Goal: Transaction & Acquisition: Purchase product/service

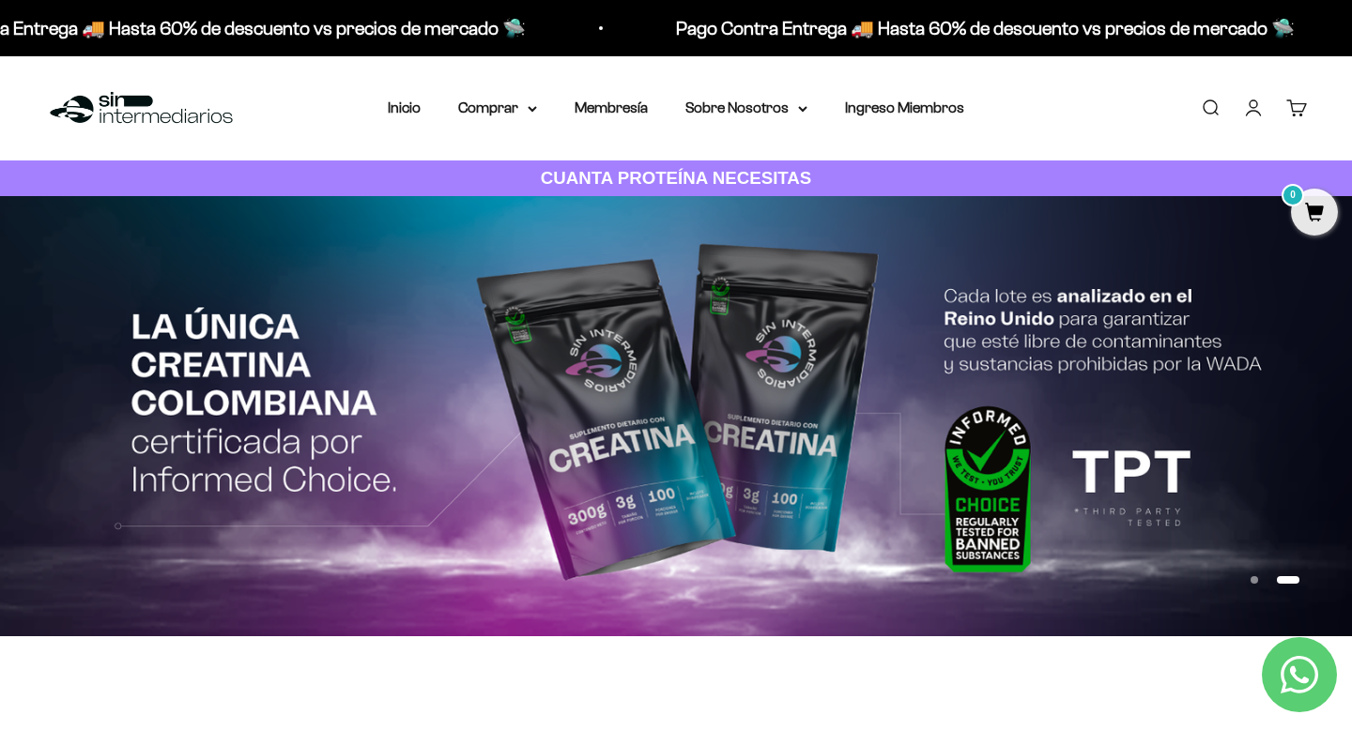
click at [1256, 108] on link "Iniciar sesión" at bounding box center [1253, 108] width 21 height 21
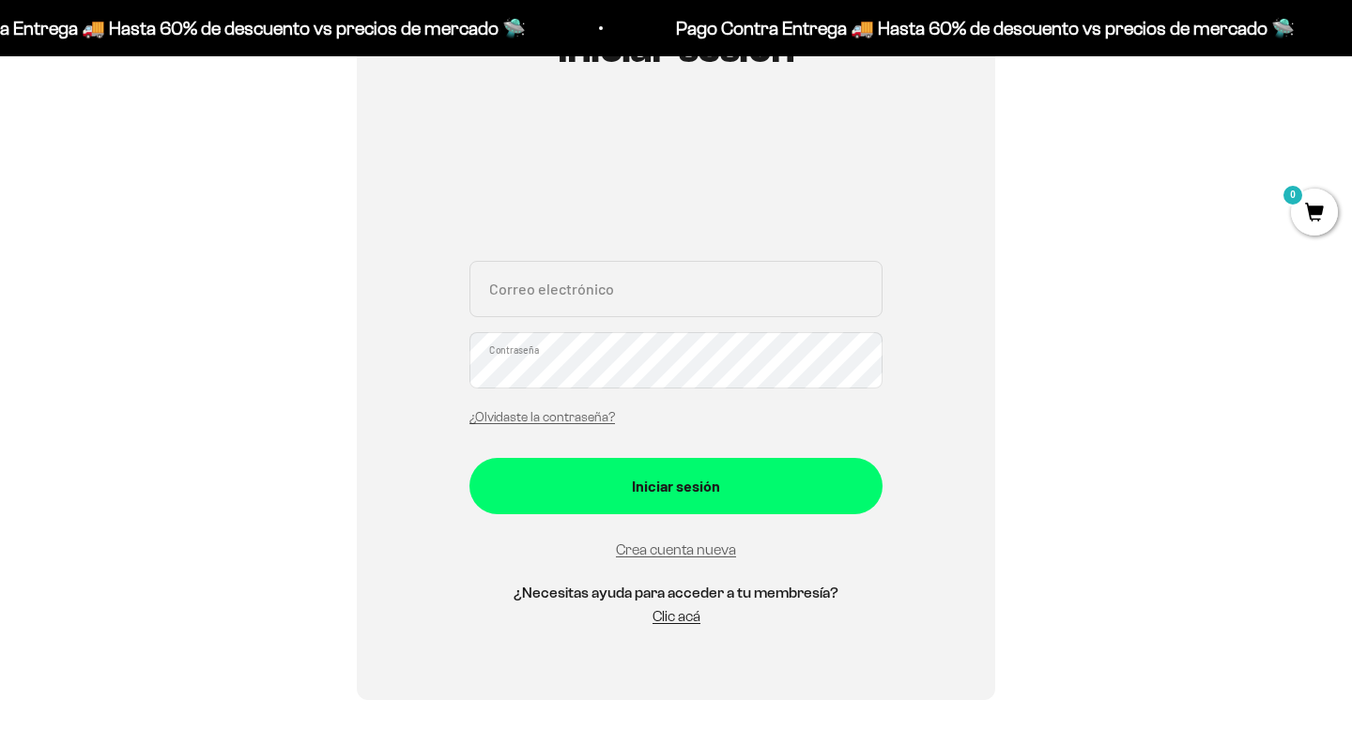
scroll to position [263, 0]
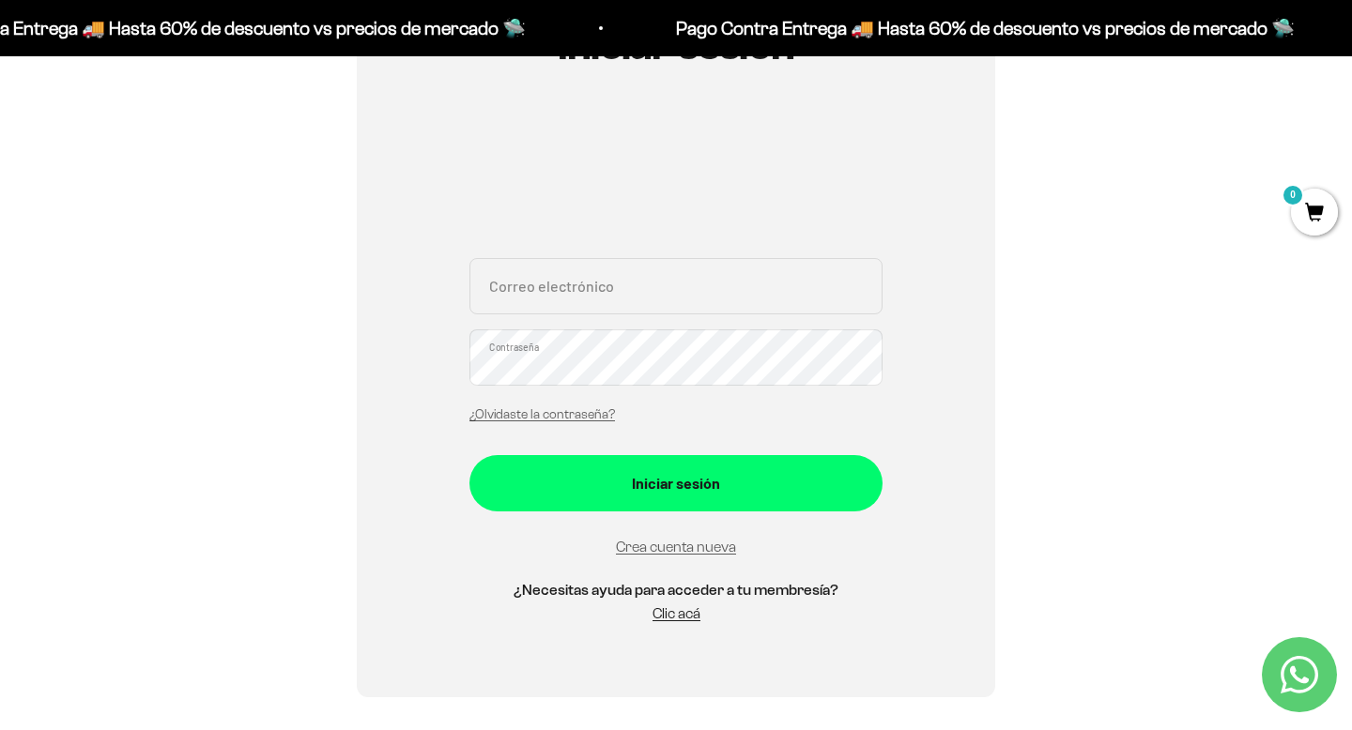
click at [660, 281] on input "Correo electrónico" at bounding box center [675, 286] width 413 height 56
type input "[EMAIL_ADDRESS][DOMAIN_NAME]"
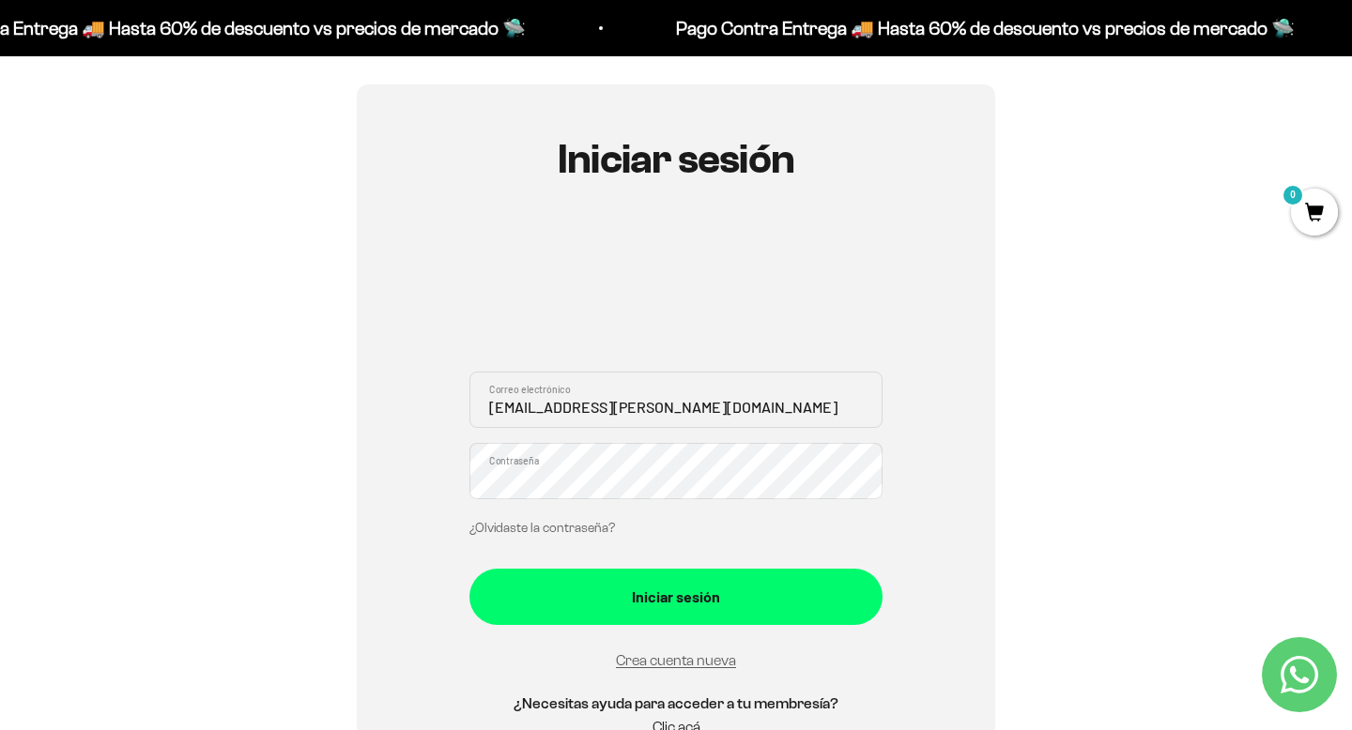
scroll to position [148, 0]
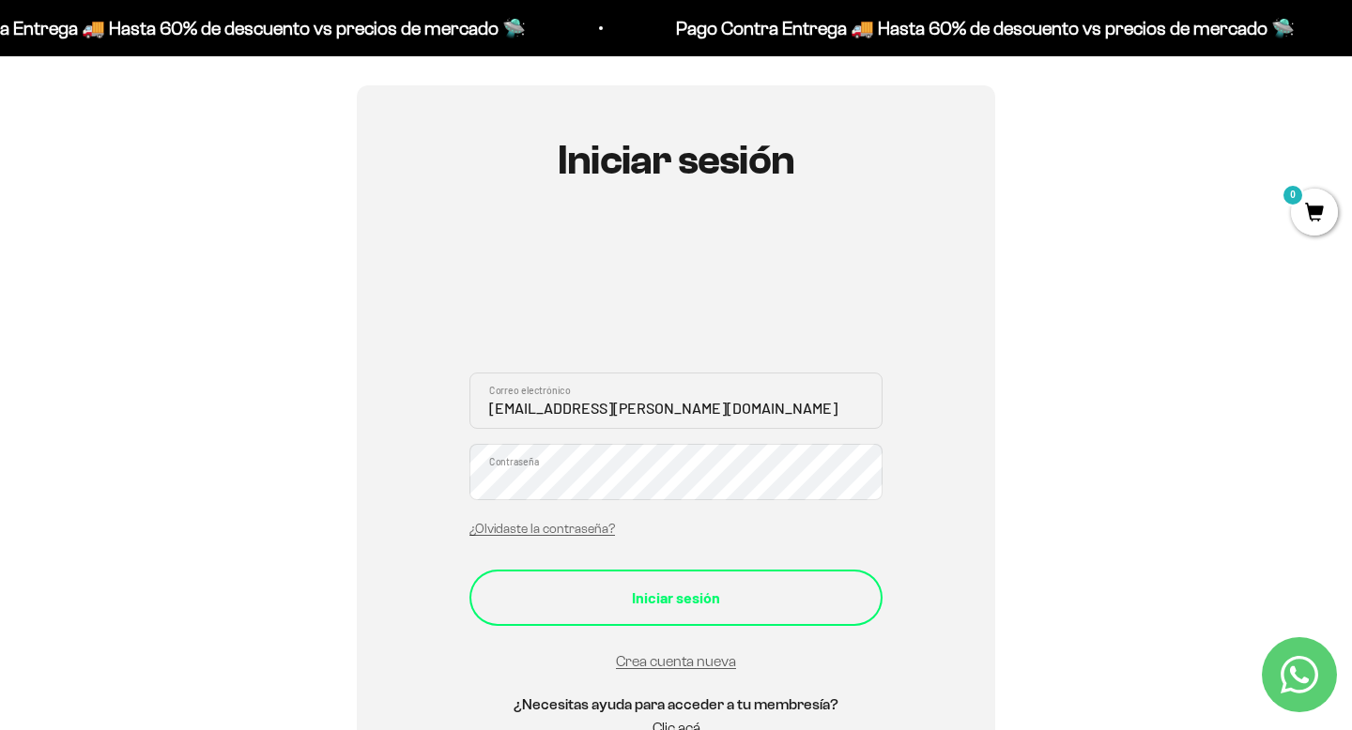
click at [697, 602] on div "Iniciar sesión" at bounding box center [676, 598] width 338 height 24
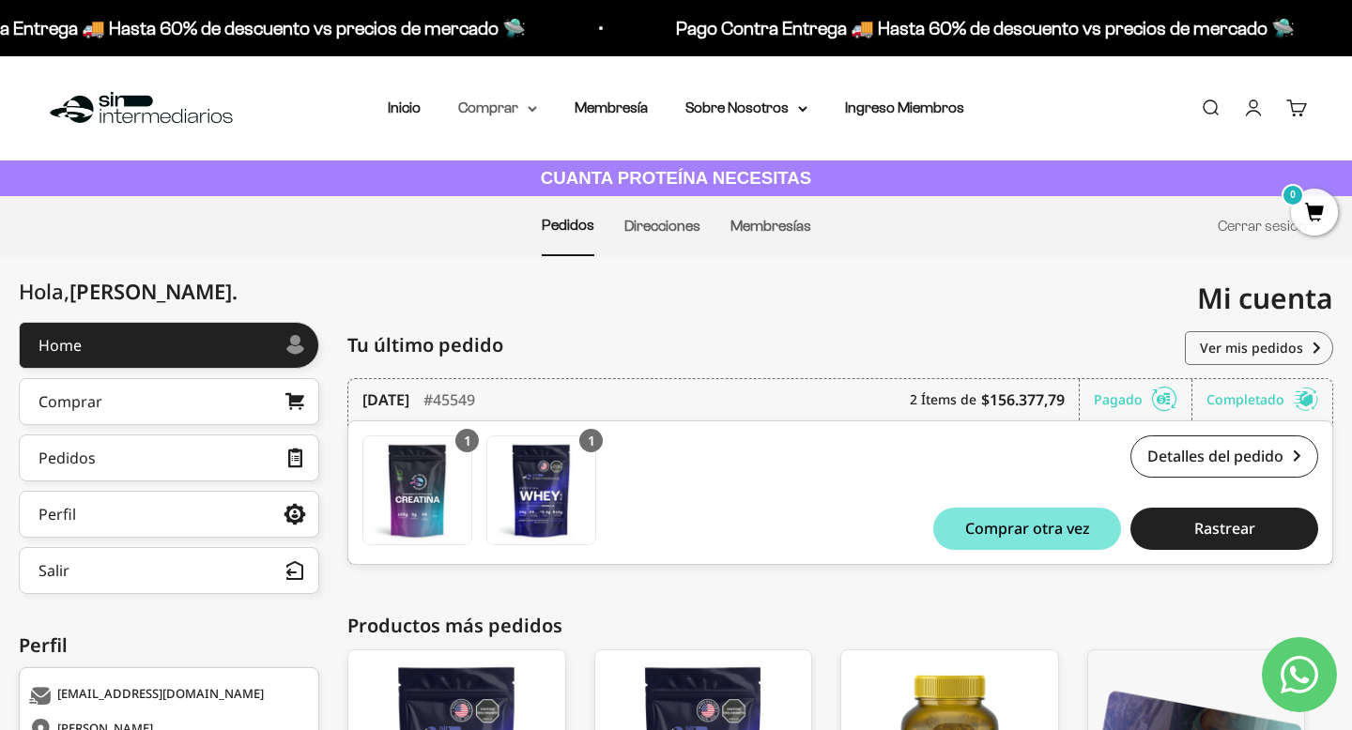
click at [520, 102] on summary "Comprar" at bounding box center [497, 108] width 79 height 24
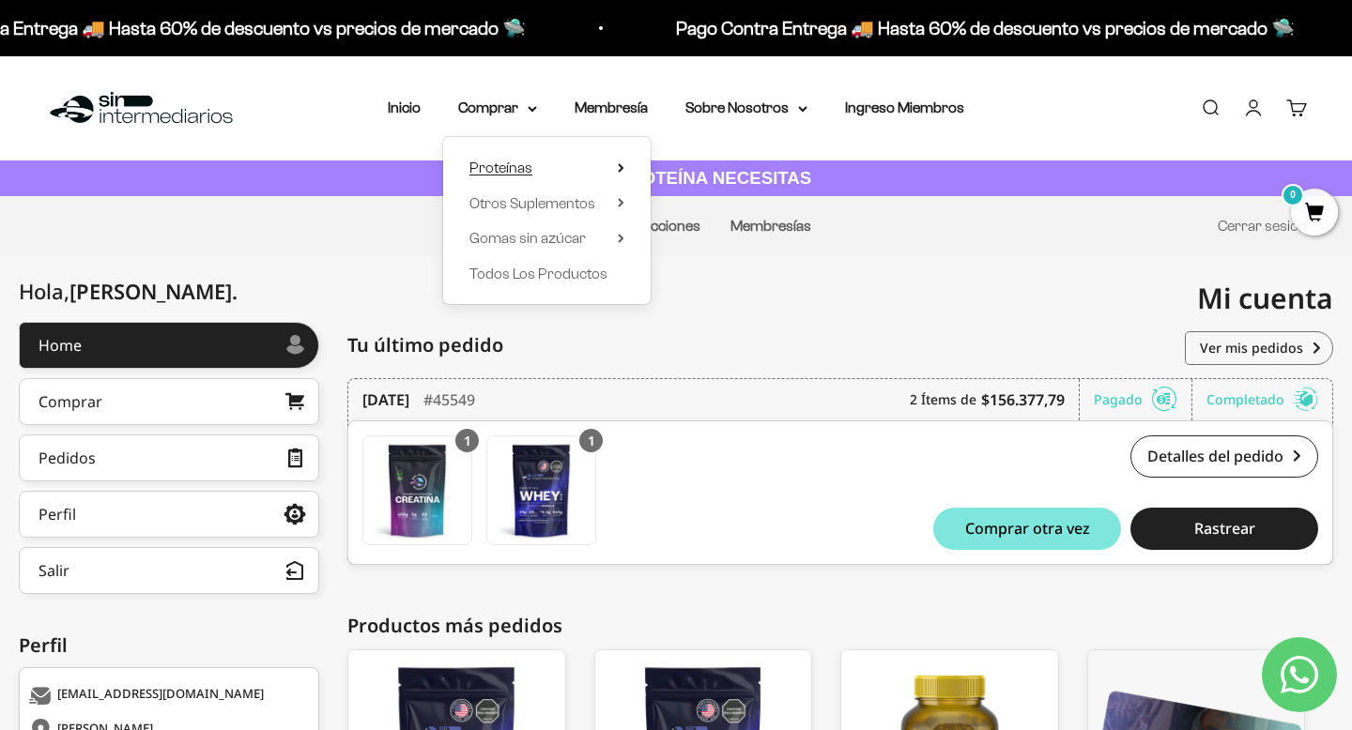
click at [555, 166] on summary "Proteínas" at bounding box center [546, 168] width 155 height 24
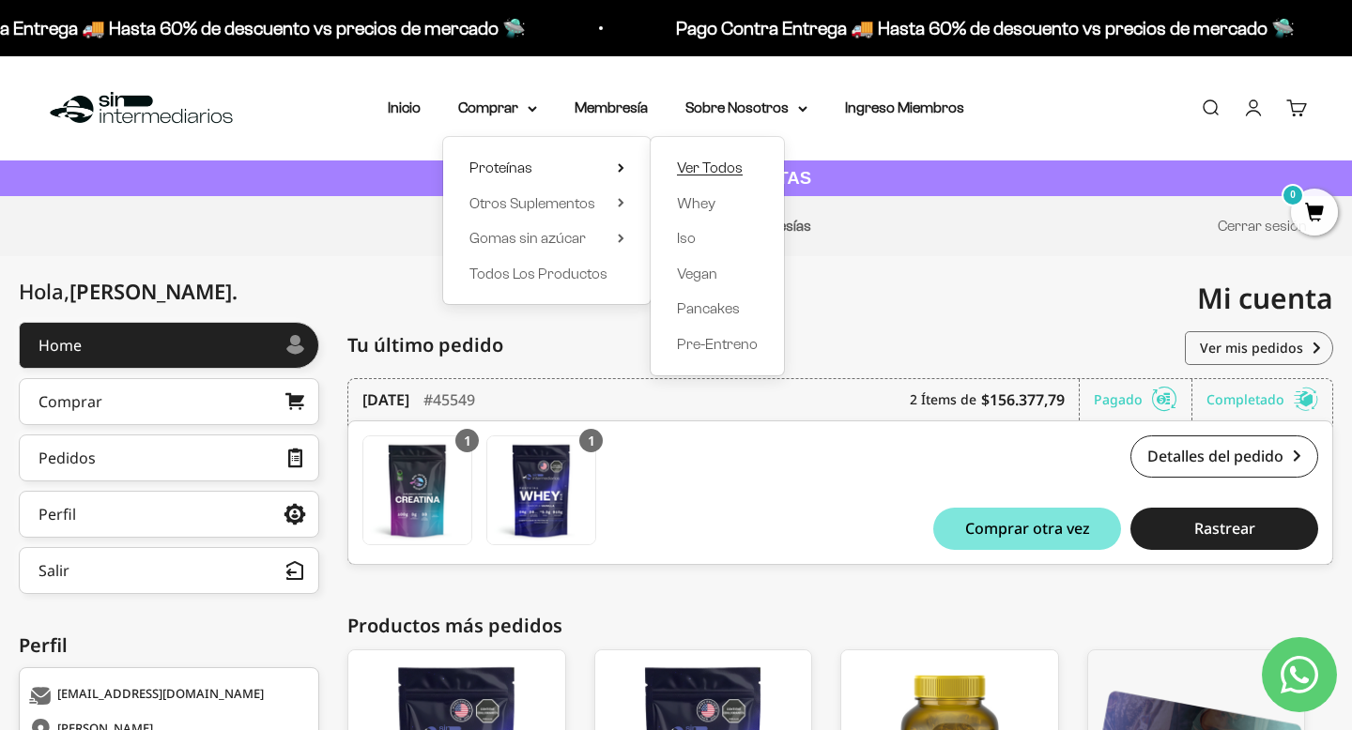
click at [685, 164] on span "Ver Todos" at bounding box center [710, 168] width 66 height 16
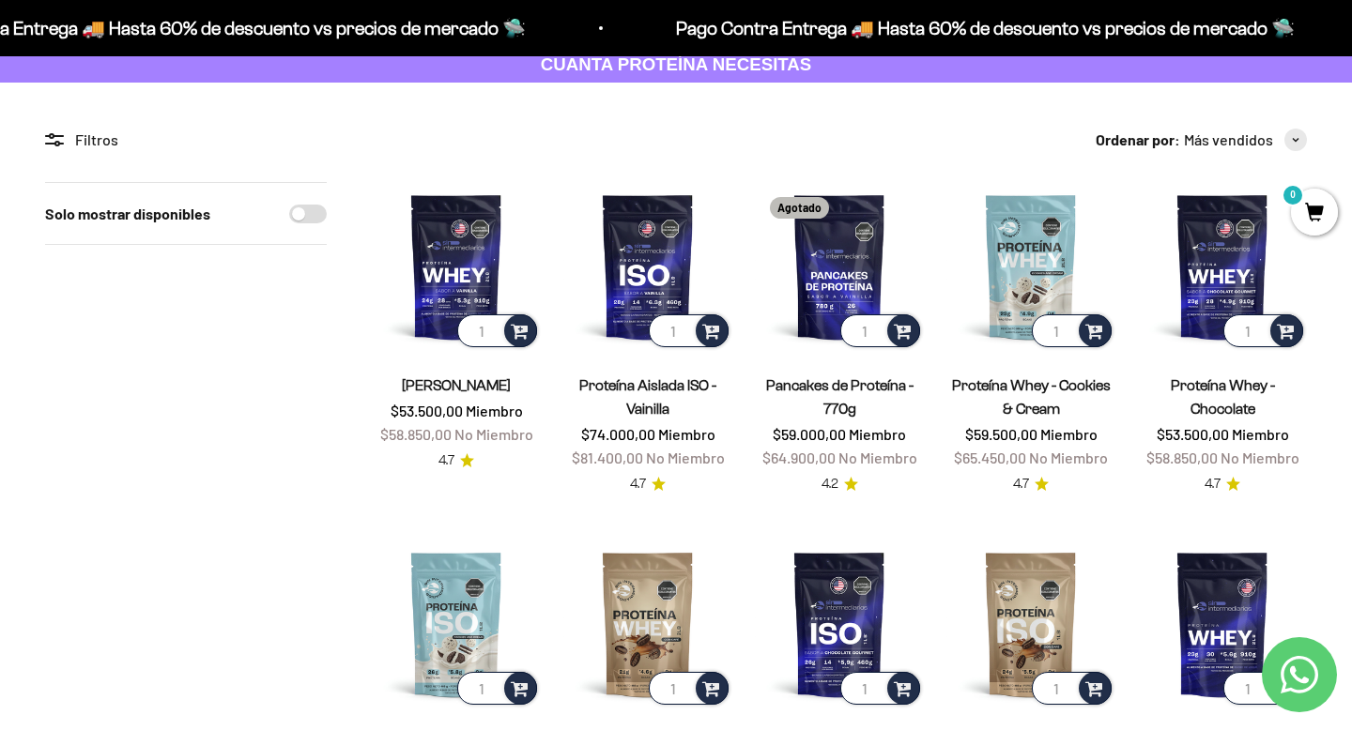
scroll to position [117, 0]
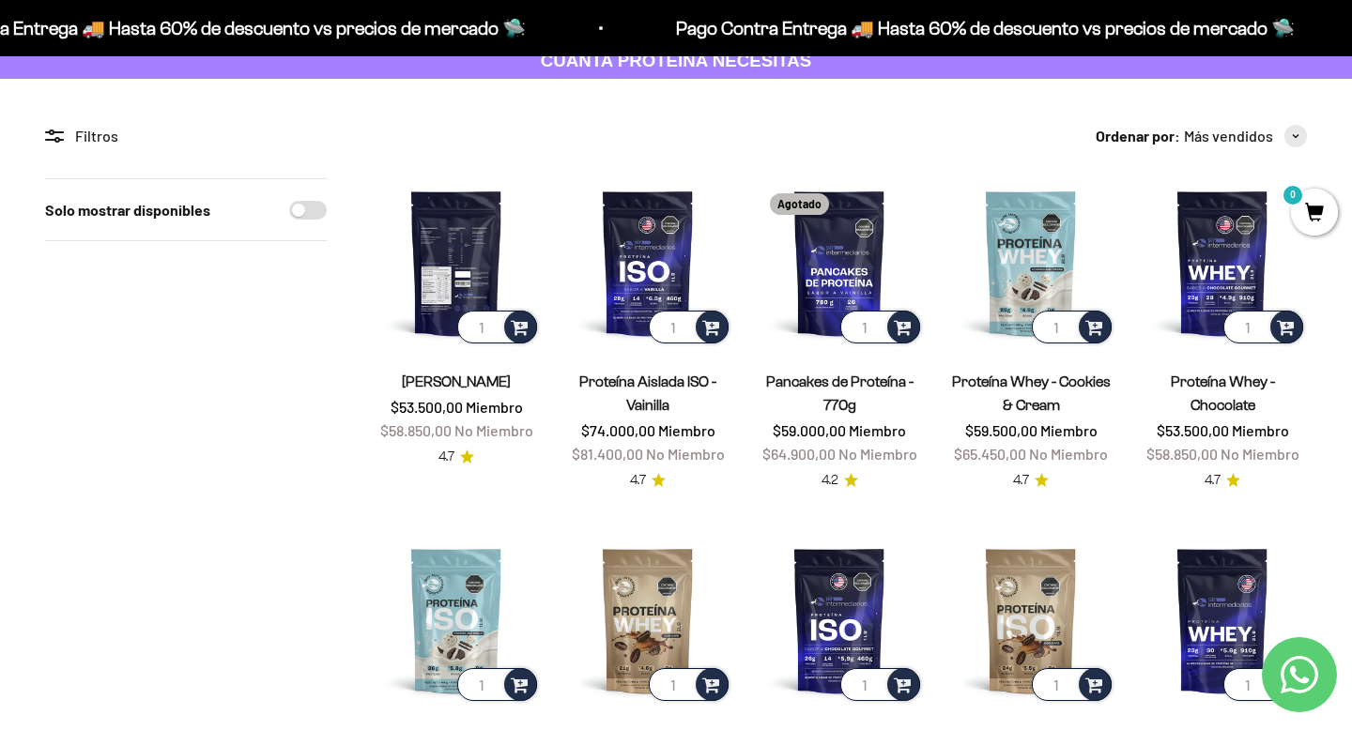
click at [467, 247] on img at bounding box center [456, 262] width 169 height 169
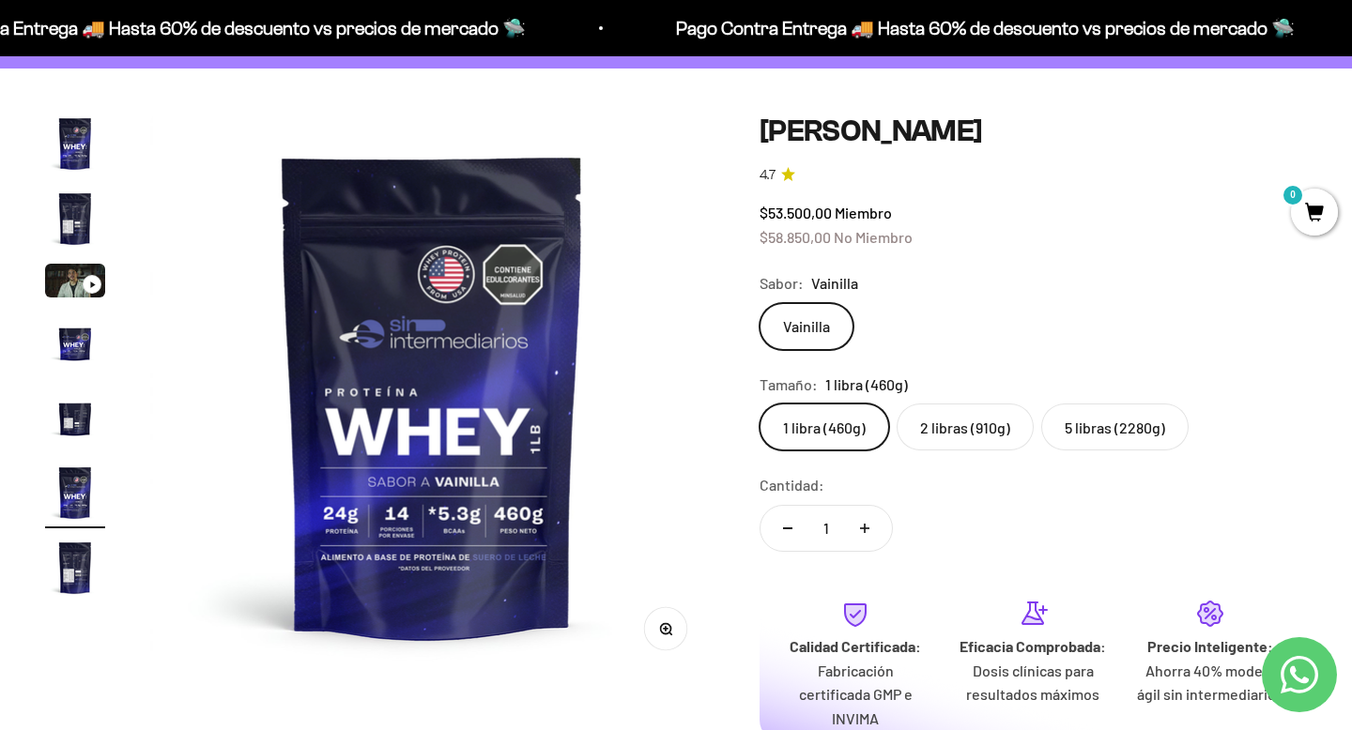
click at [951, 434] on label "2 libras (910g)" at bounding box center [965, 427] width 137 height 47
click at [760, 404] on input "2 libras (910g)" at bounding box center [759, 403] width 1 height 1
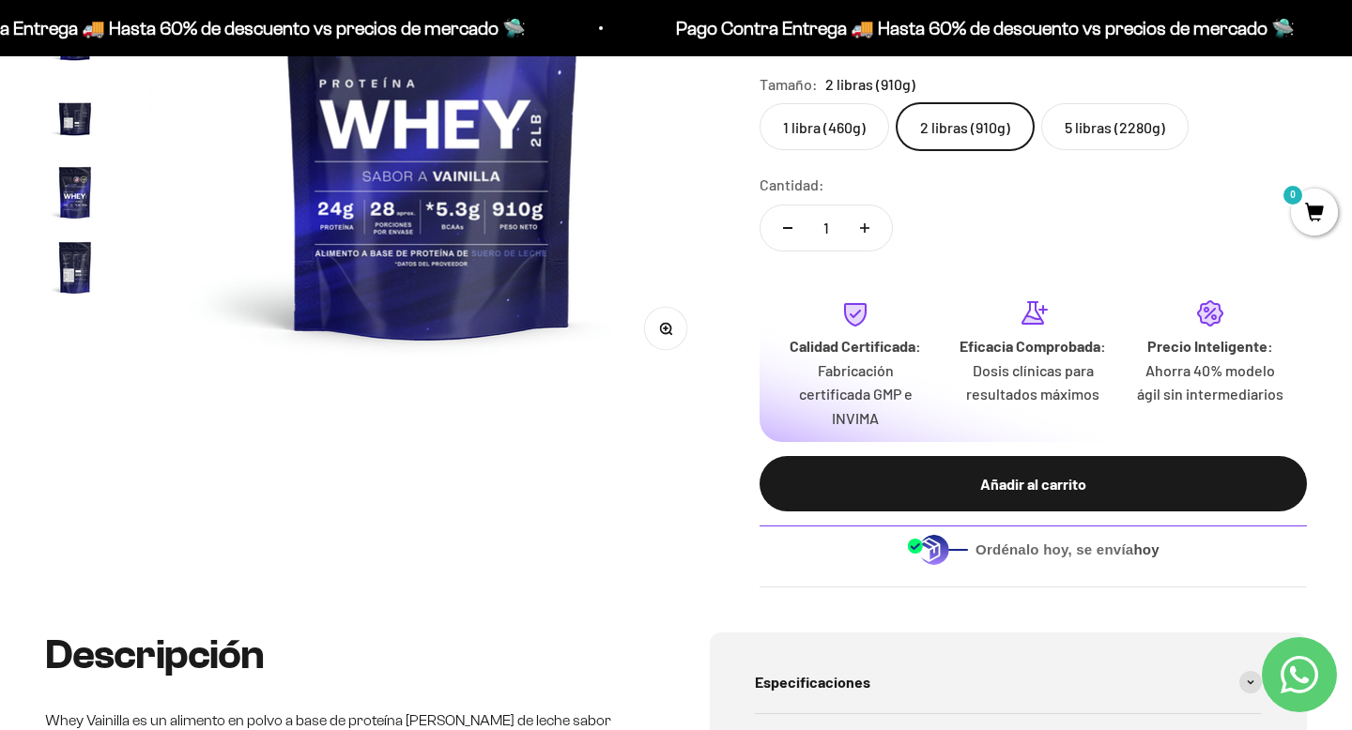
scroll to position [434, 0]
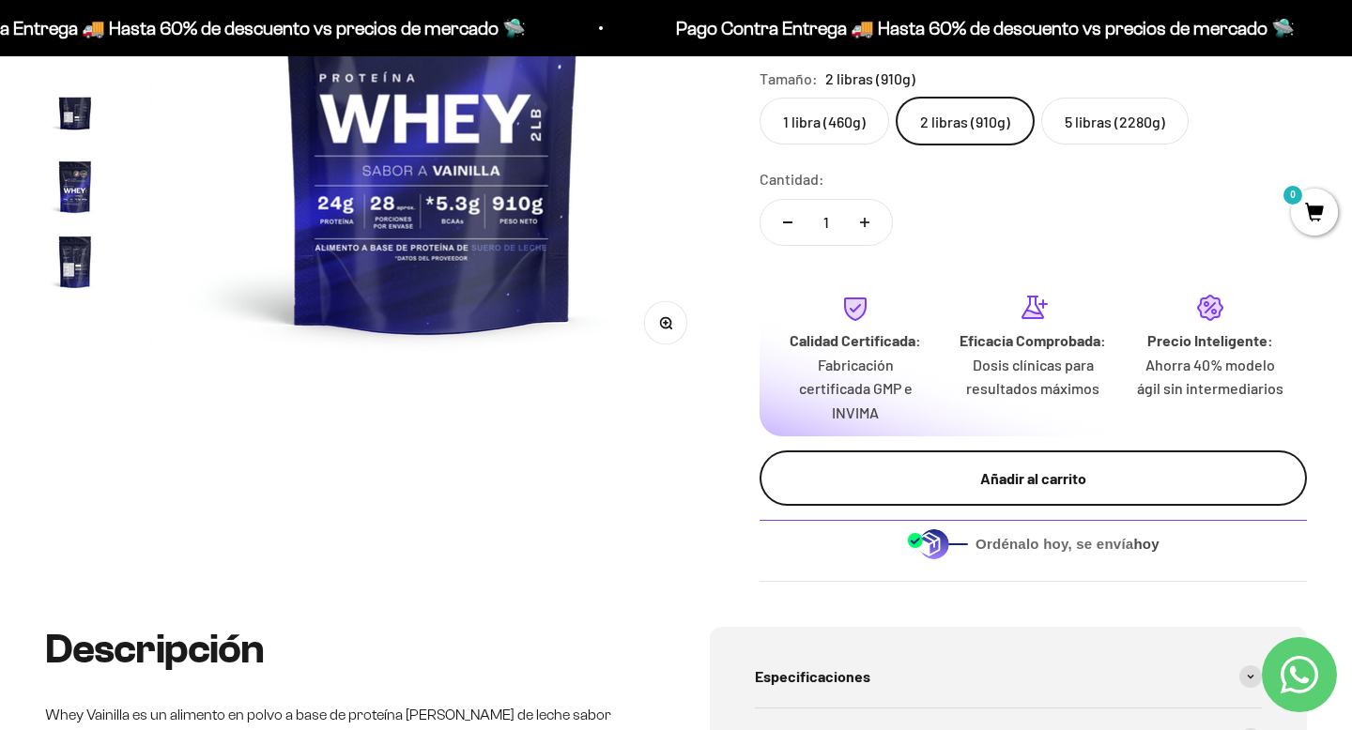
click at [1050, 479] on div "Añadir al carrito" at bounding box center [1033, 479] width 472 height 24
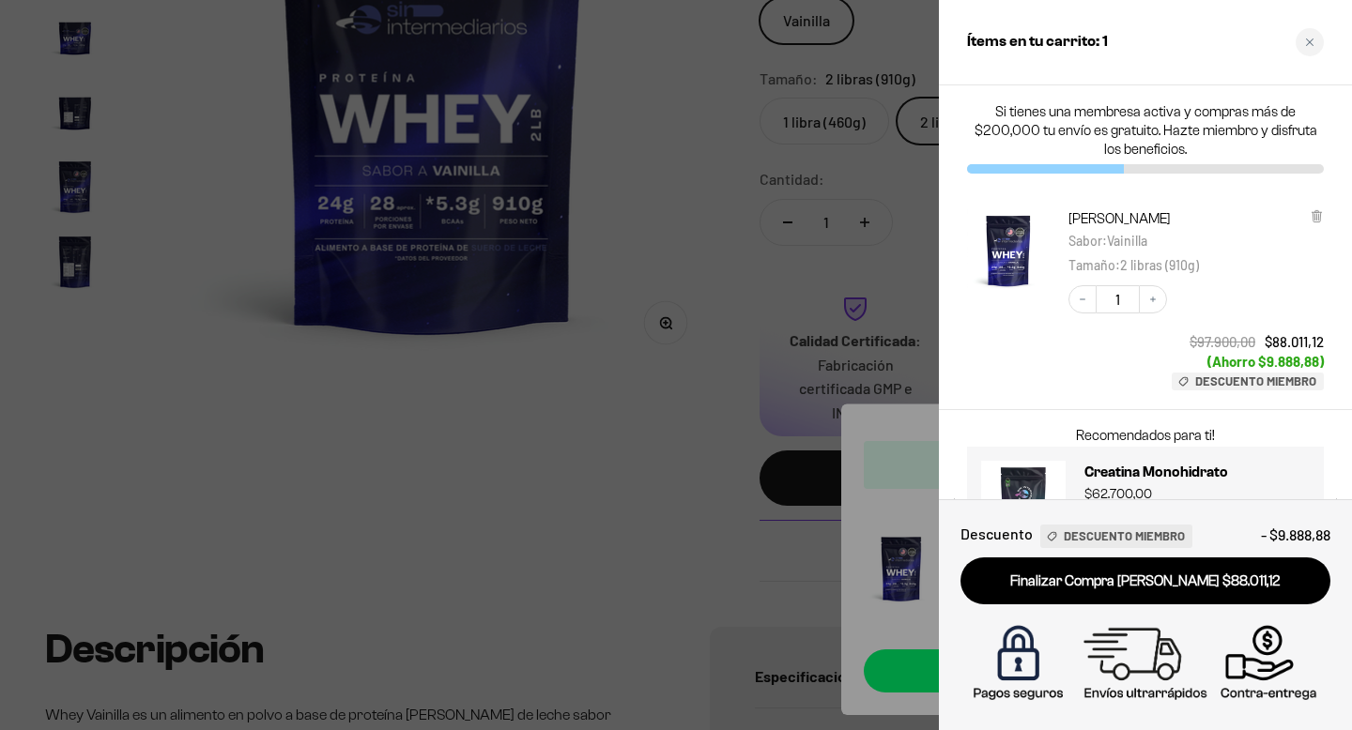
click at [703, 426] on div at bounding box center [676, 365] width 1352 height 730
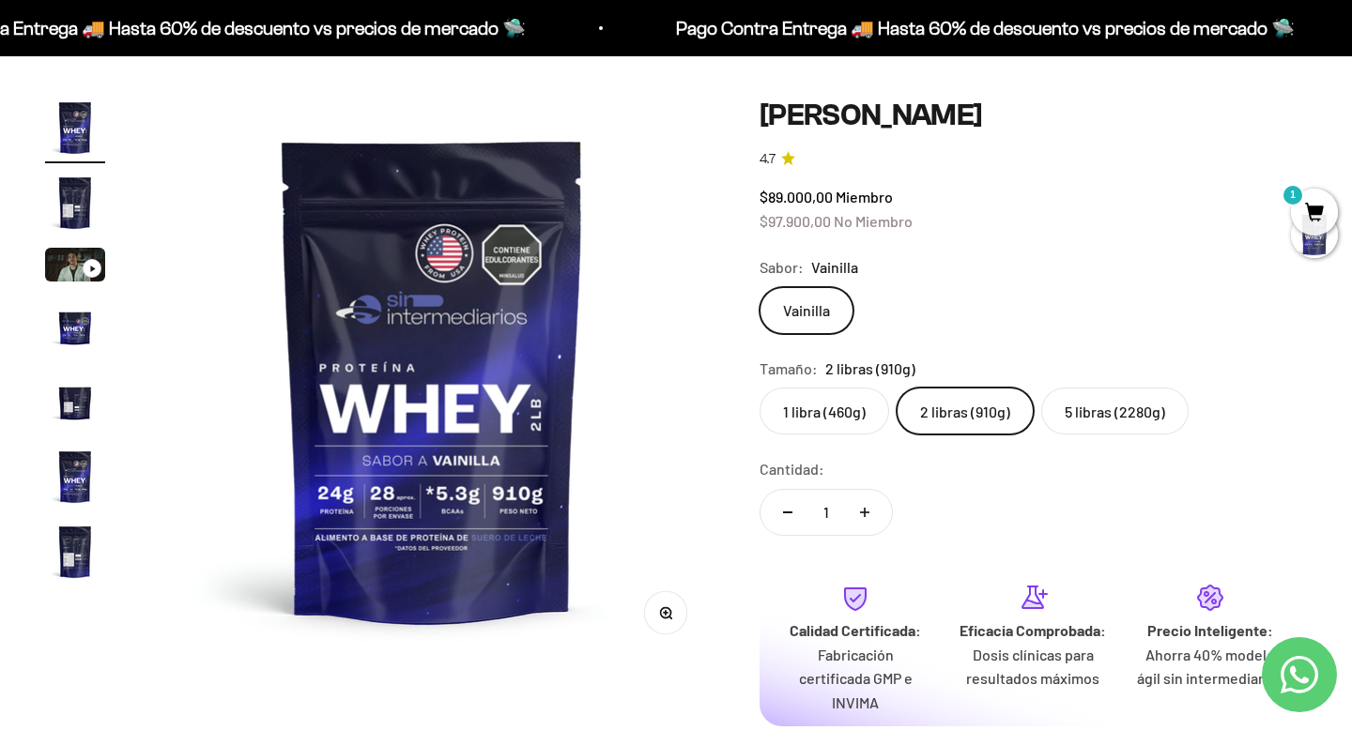
scroll to position [146, 0]
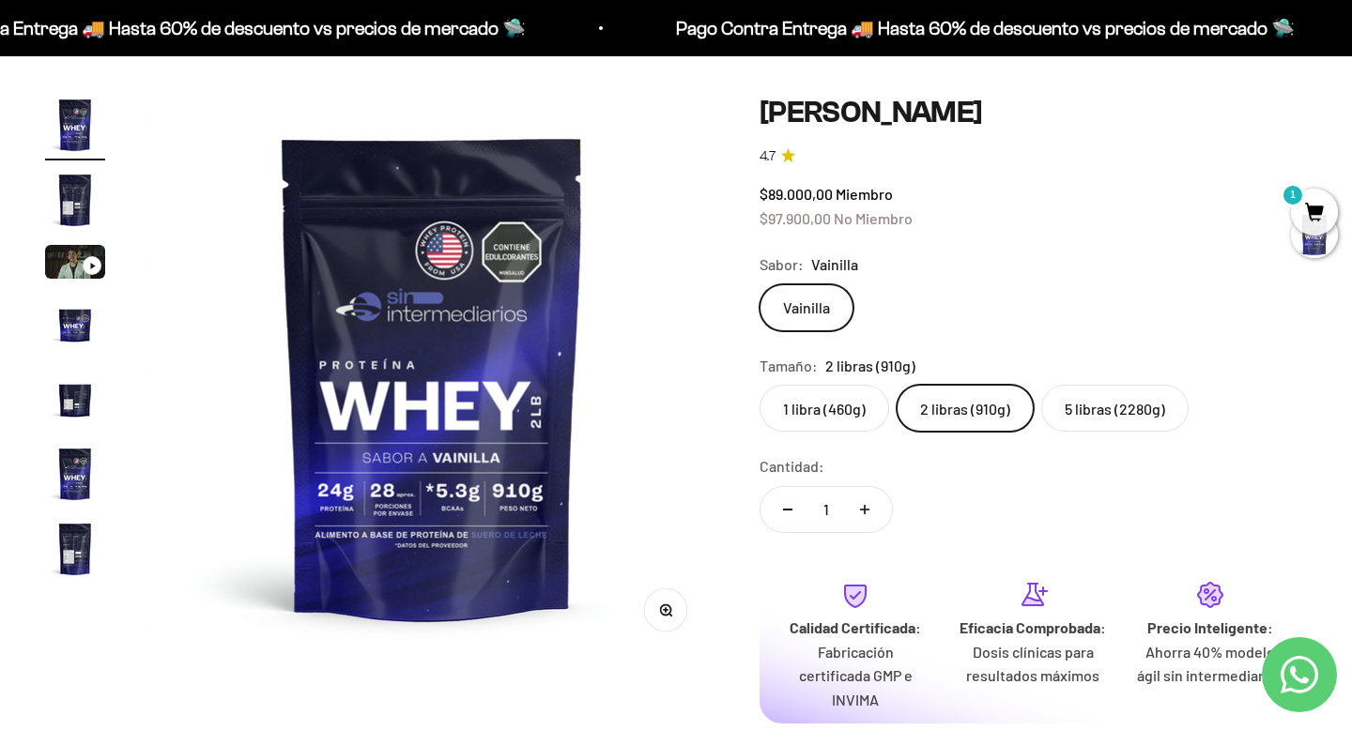
click at [1129, 406] on label "5 libras (2280g)" at bounding box center [1114, 408] width 147 height 47
click at [760, 385] on input "5 libras (2280g)" at bounding box center [759, 384] width 1 height 1
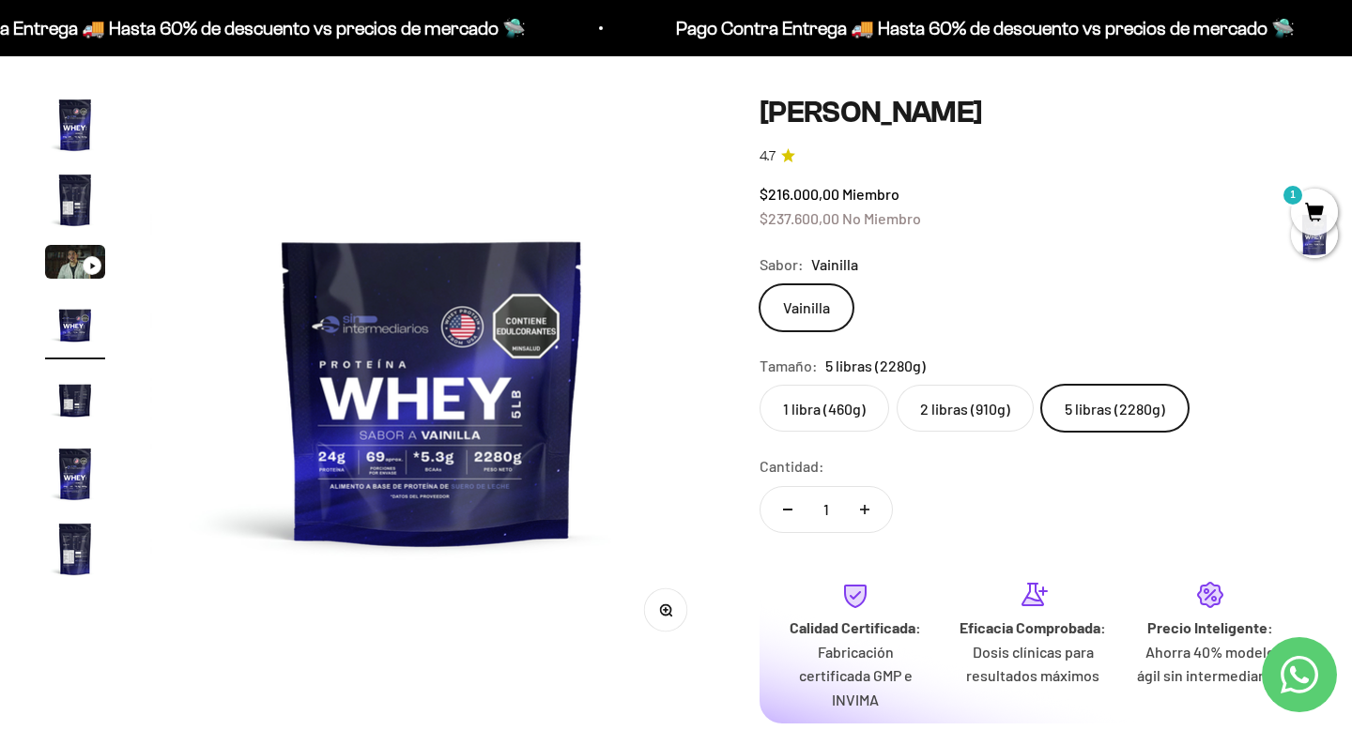
click at [955, 407] on label "2 libras (910g)" at bounding box center [965, 408] width 137 height 47
click at [760, 385] on input "2 libras (910g)" at bounding box center [759, 384] width 1 height 1
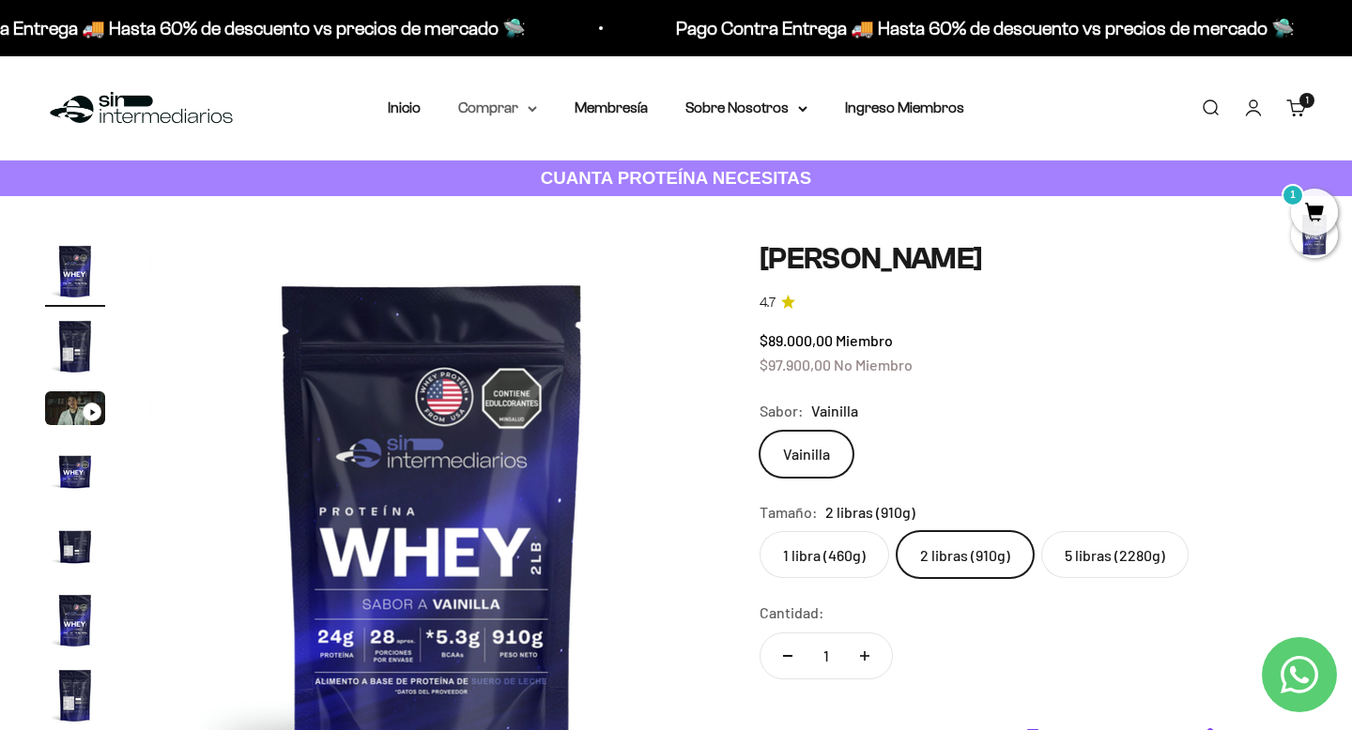
scroll to position [7, 0]
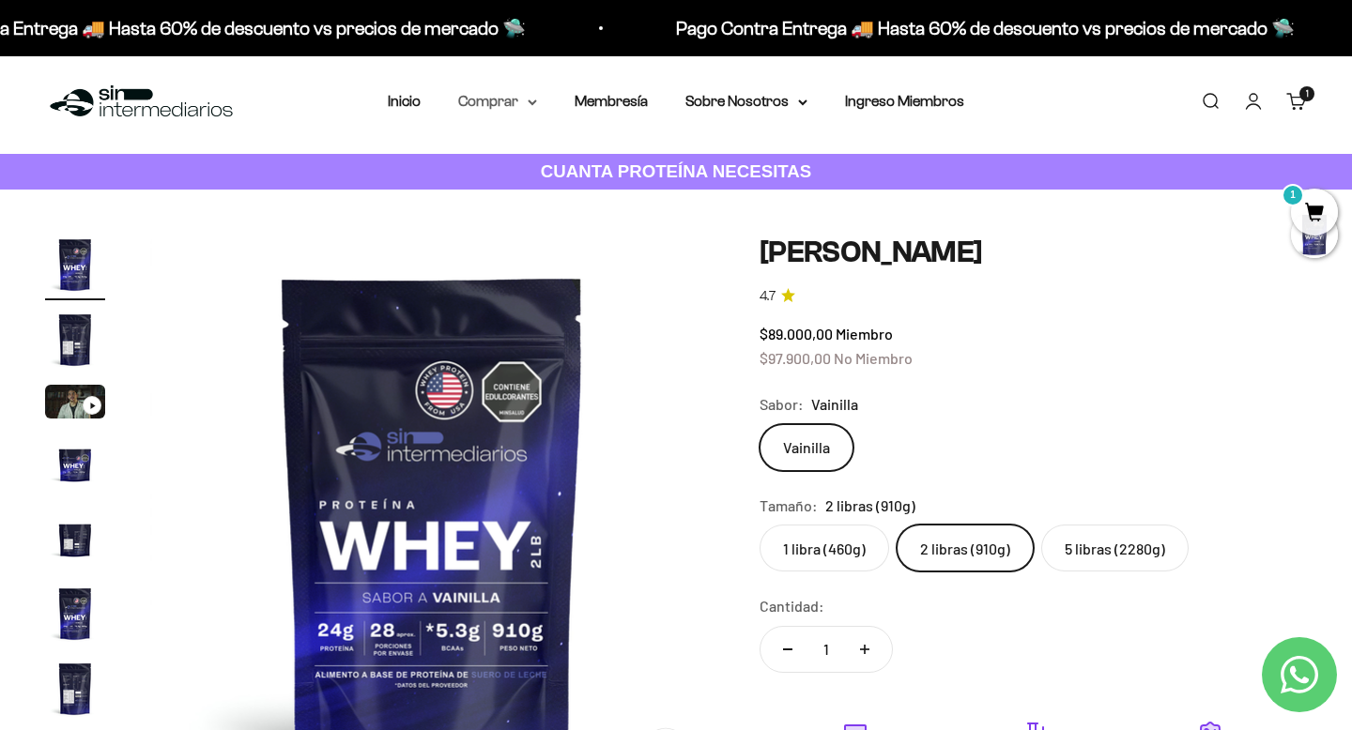
click at [518, 107] on summary "Comprar" at bounding box center [497, 101] width 79 height 24
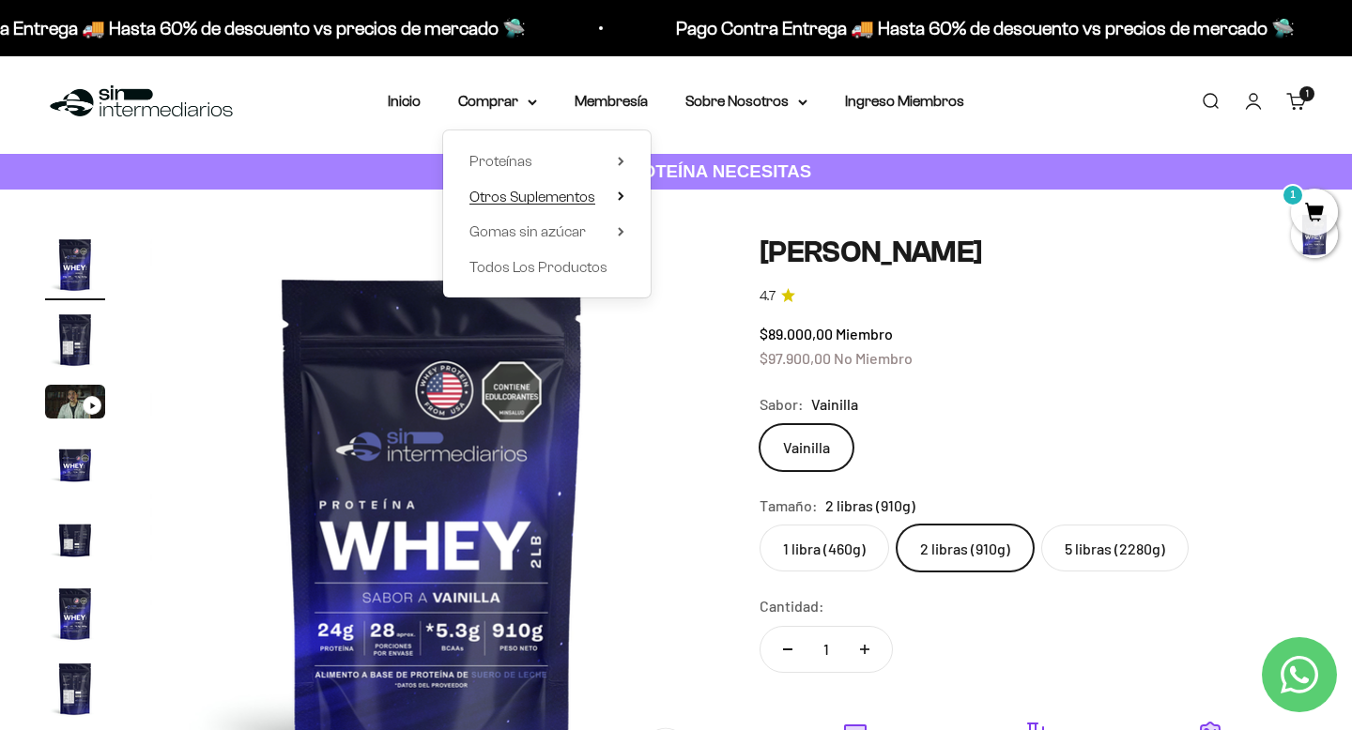
click at [557, 195] on span "Otros Suplementos" at bounding box center [532, 197] width 126 height 16
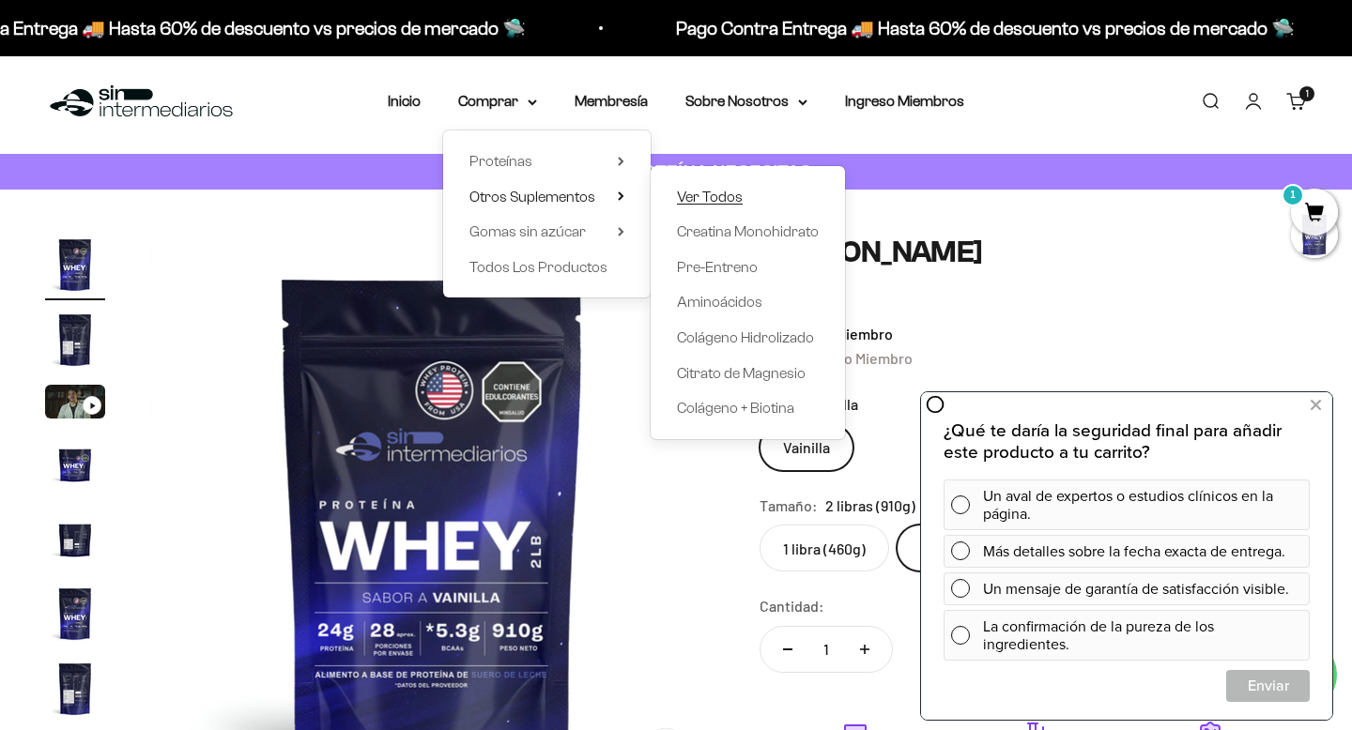
click at [723, 199] on span "Ver Todos" at bounding box center [710, 197] width 66 height 16
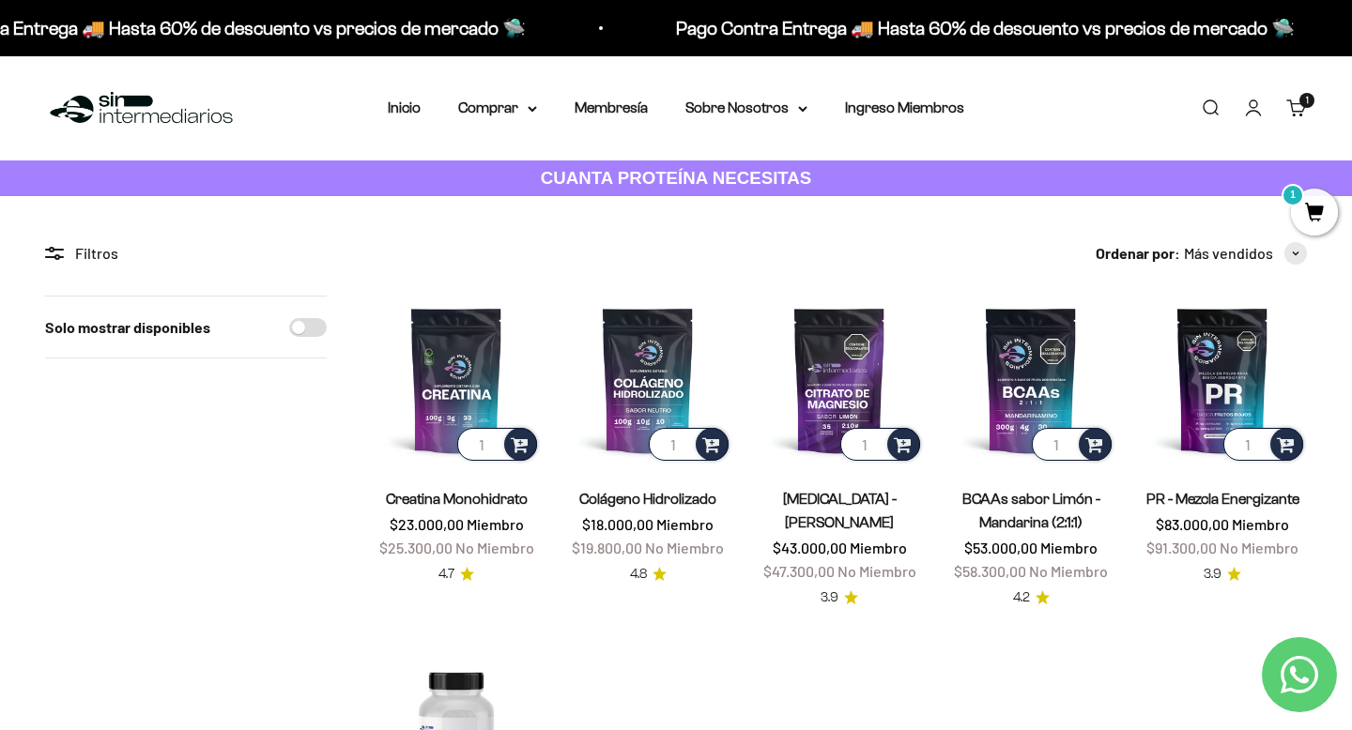
click at [1294, 106] on link "Carrito 1 artículo 1" at bounding box center [1296, 108] width 21 height 21
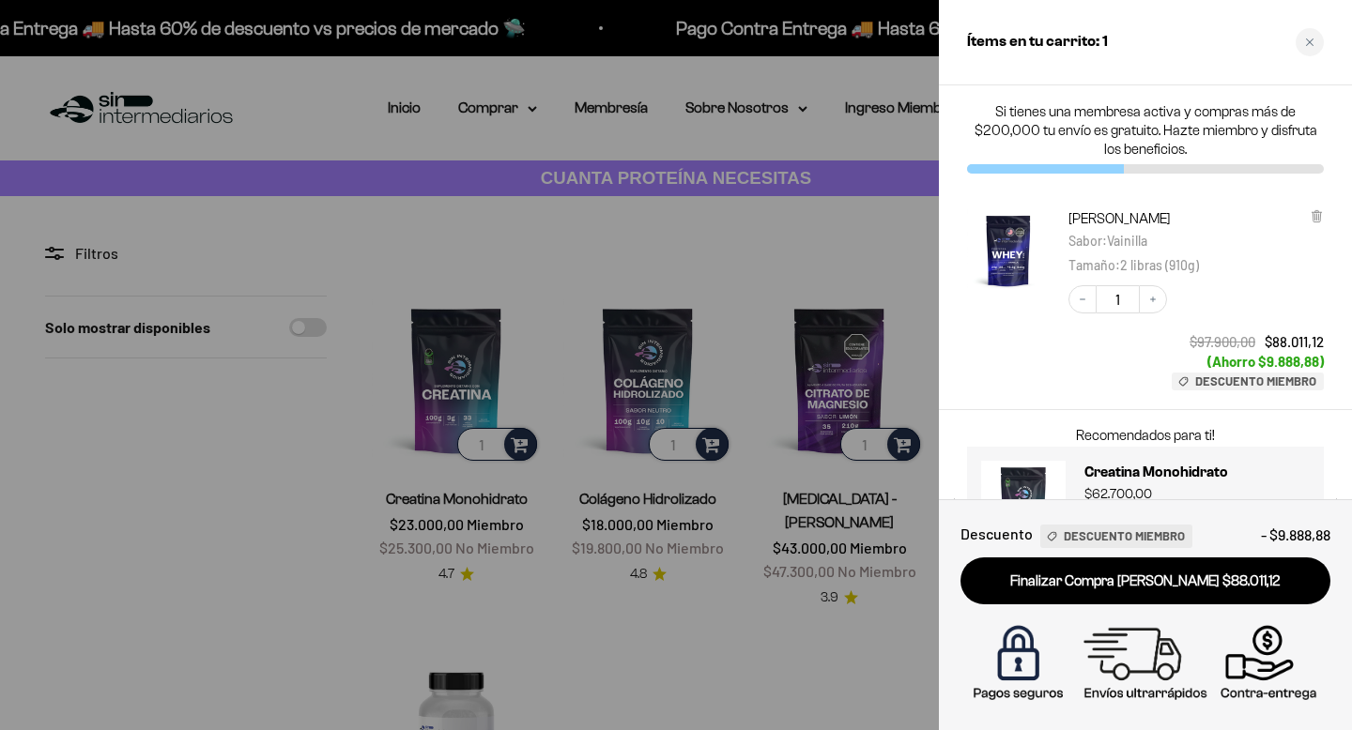
scroll to position [73, 0]
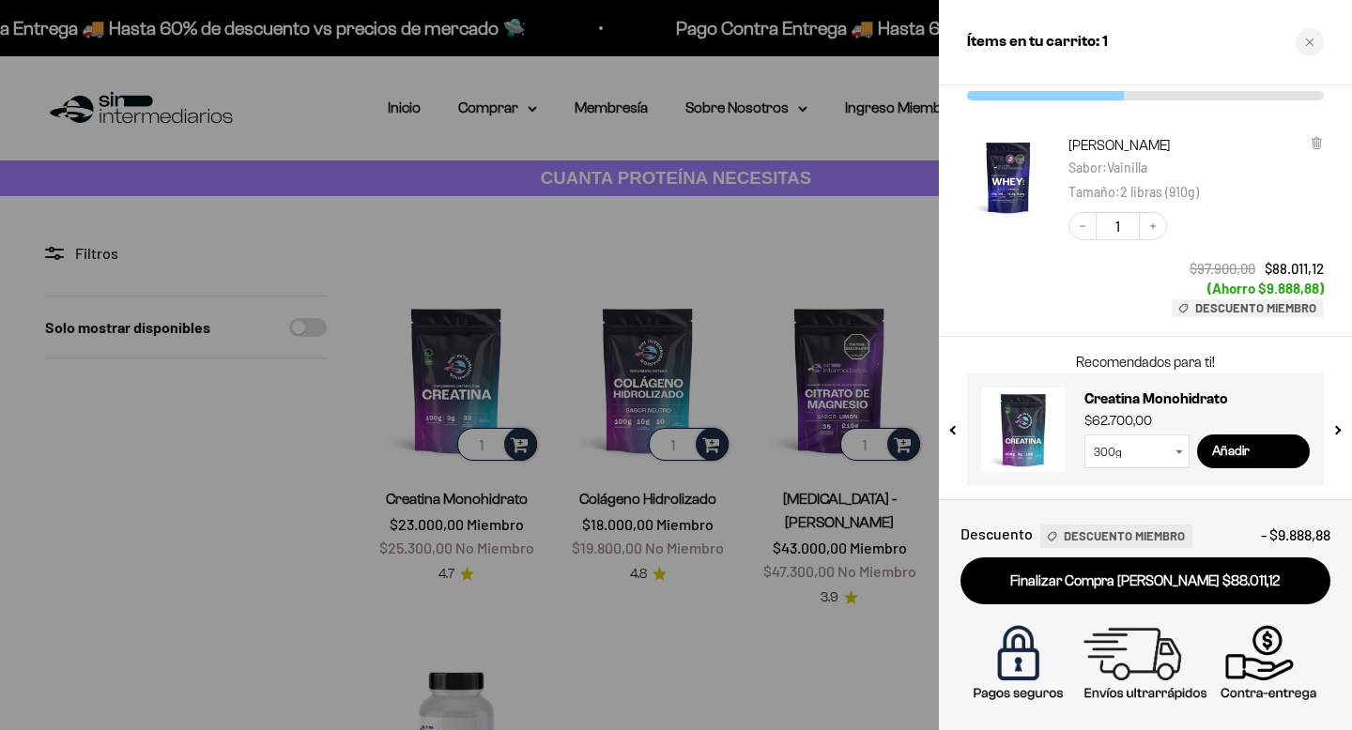
click at [1026, 413] on link at bounding box center [1023, 430] width 85 height 85
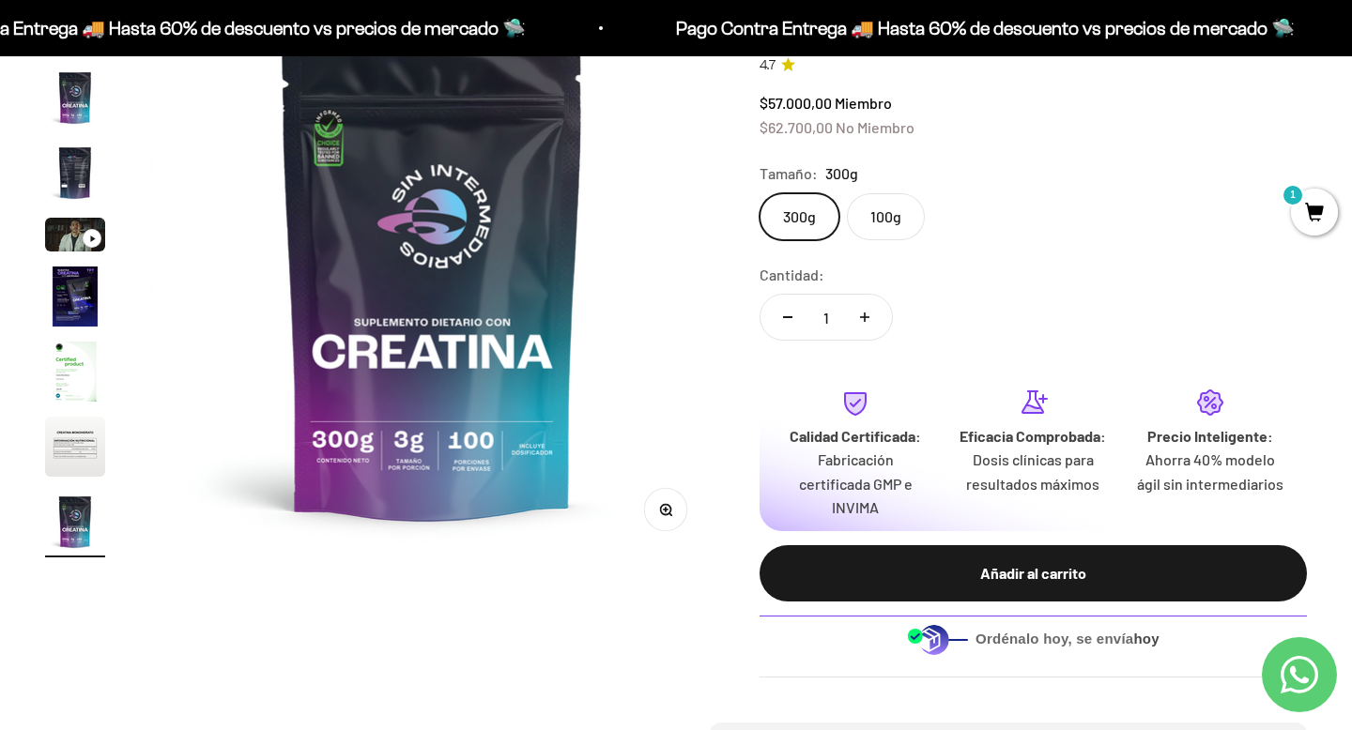
scroll to position [249, 0]
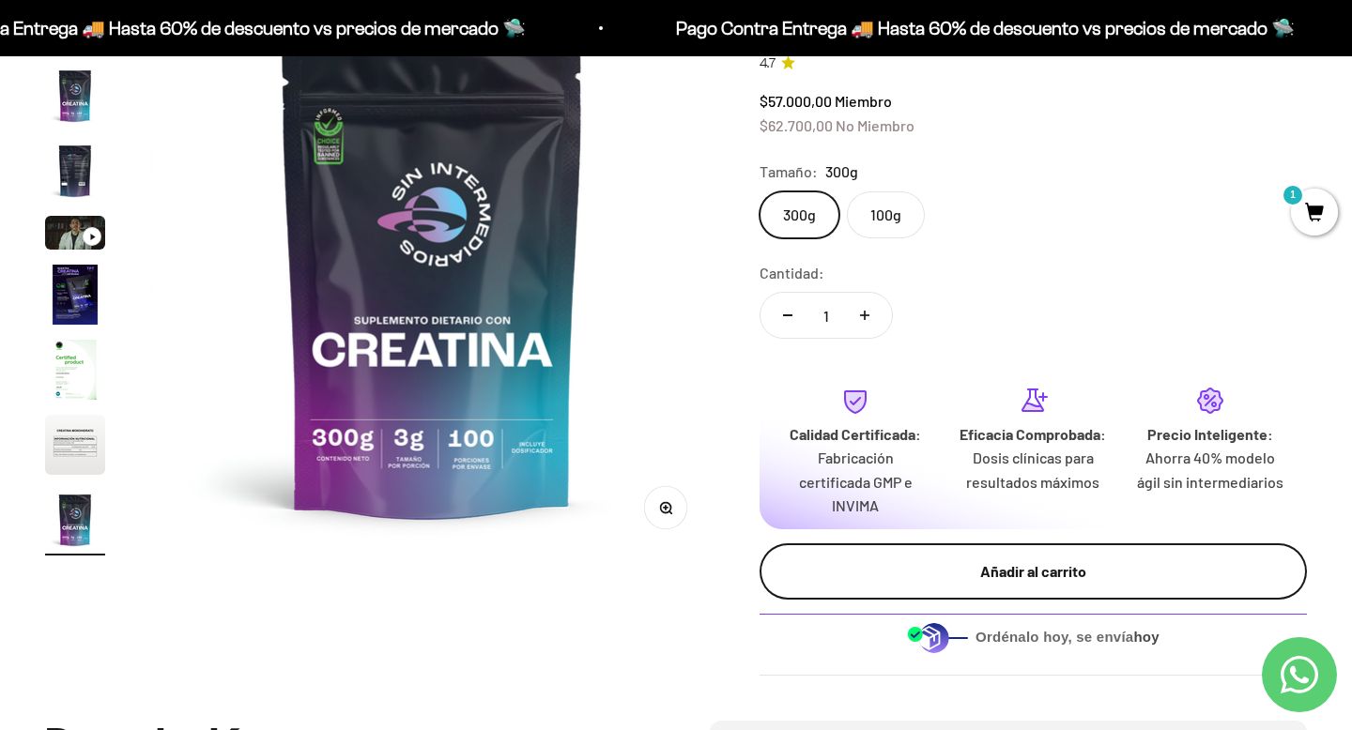
click at [1043, 573] on div "Añadir al carrito" at bounding box center [1033, 572] width 472 height 24
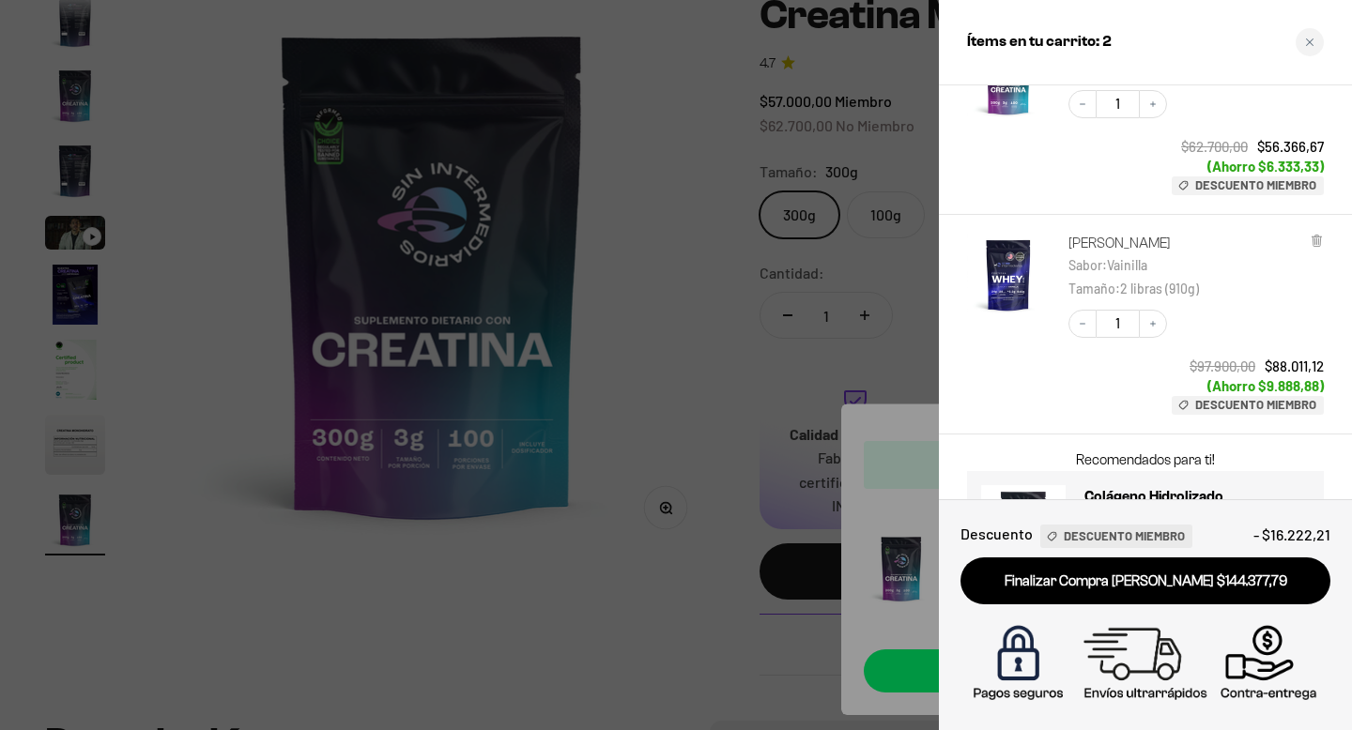
scroll to position [269, 0]
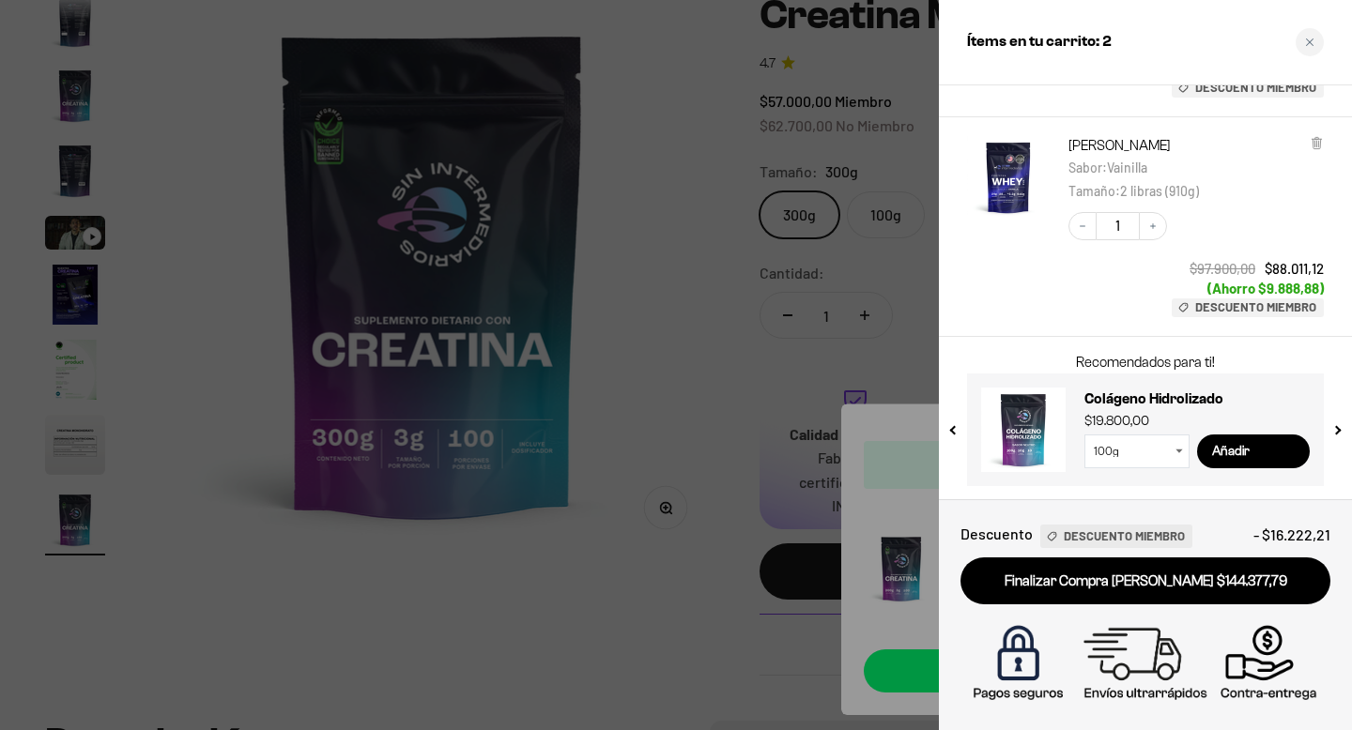
click at [717, 399] on div at bounding box center [676, 365] width 1352 height 730
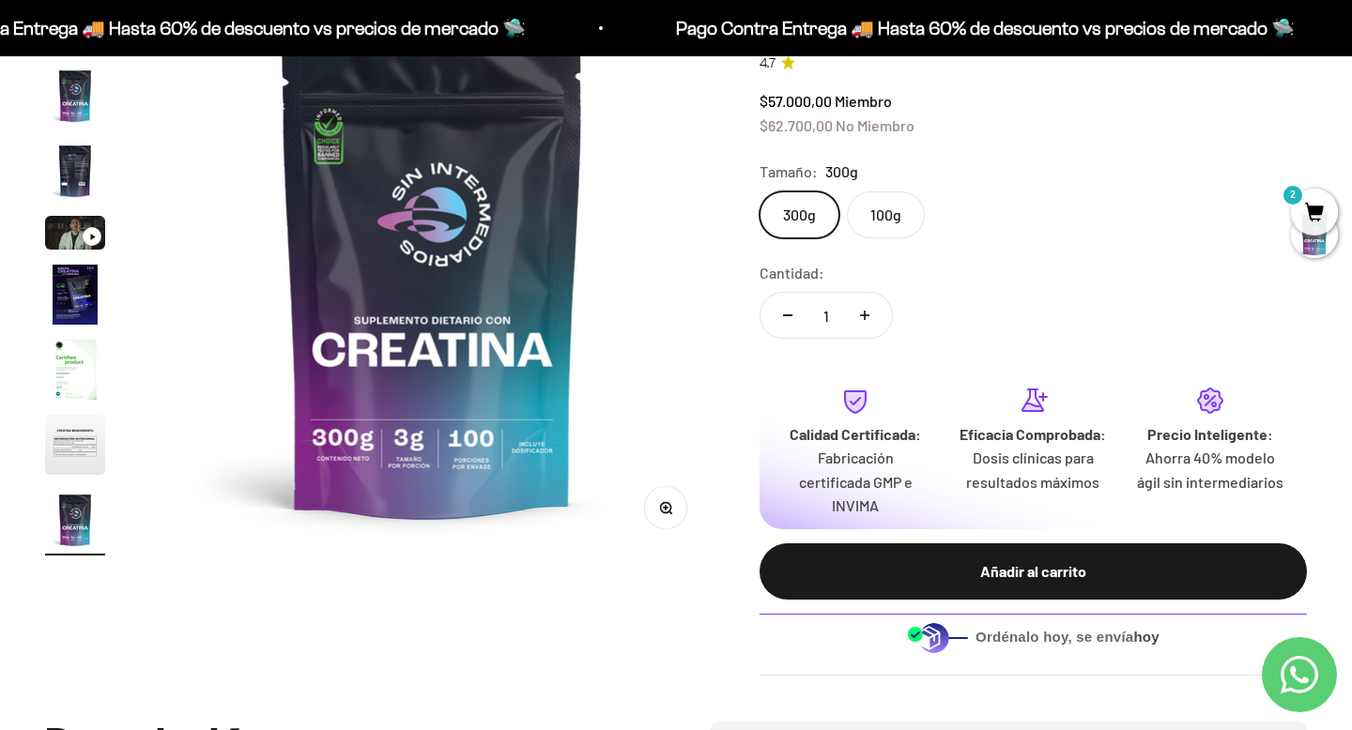
scroll to position [0, 0]
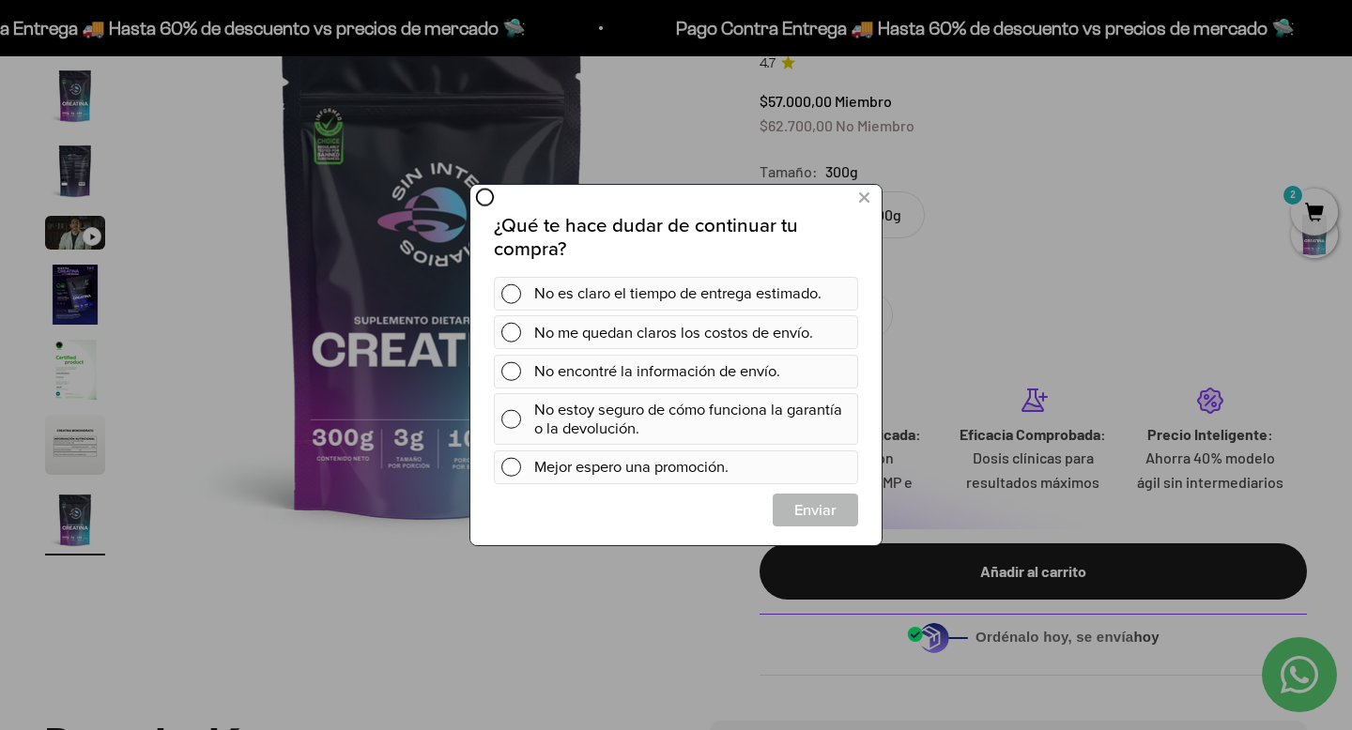
click at [85, 381] on div at bounding box center [676, 365] width 1352 height 730
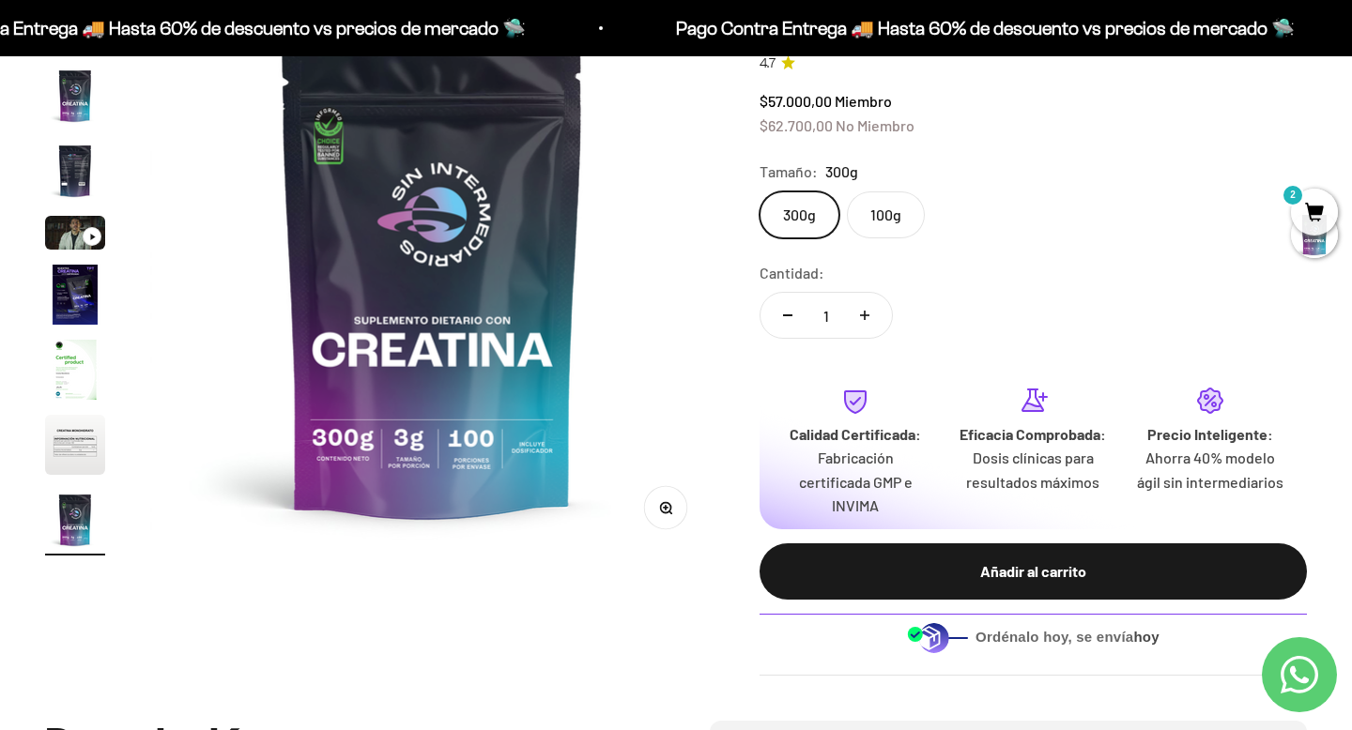
click at [80, 377] on img "Ir al artículo 7" at bounding box center [75, 370] width 60 height 60
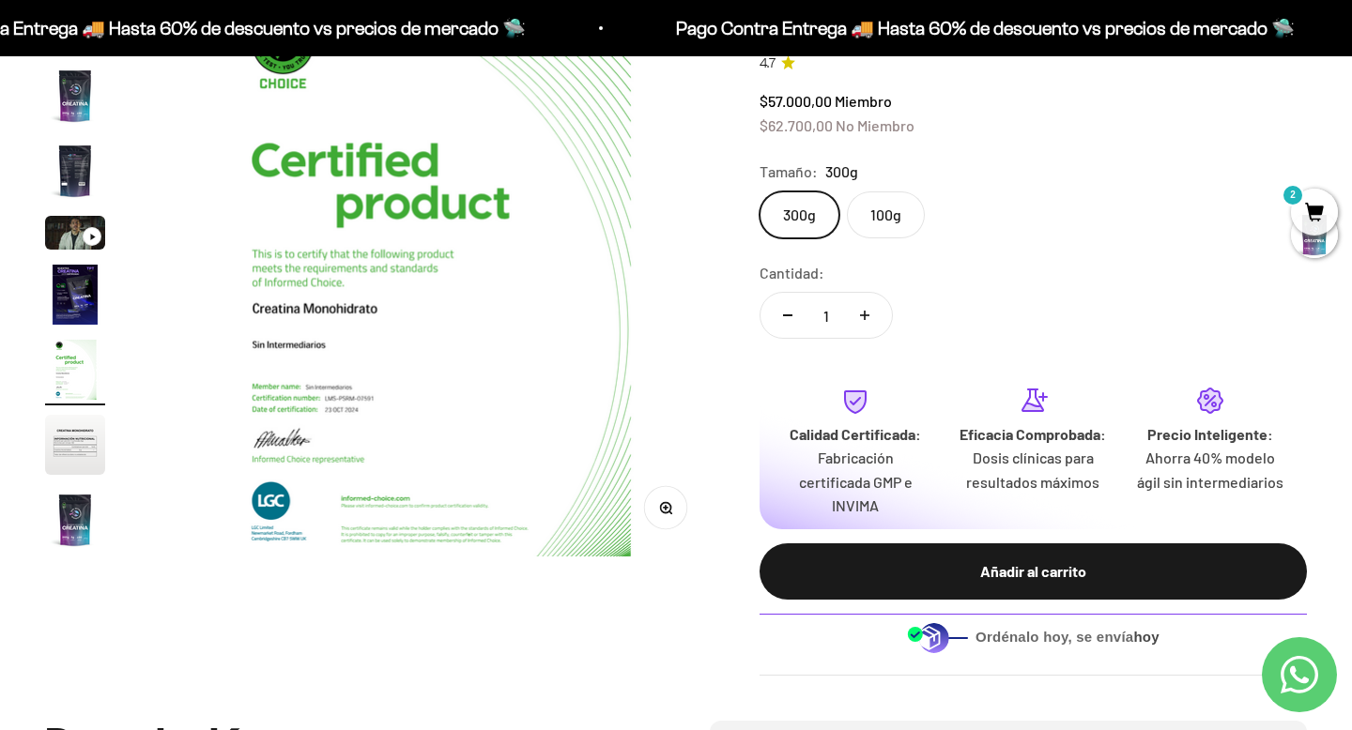
scroll to position [0, 3520]
click at [86, 446] on img "Ir al artículo 8" at bounding box center [75, 445] width 60 height 60
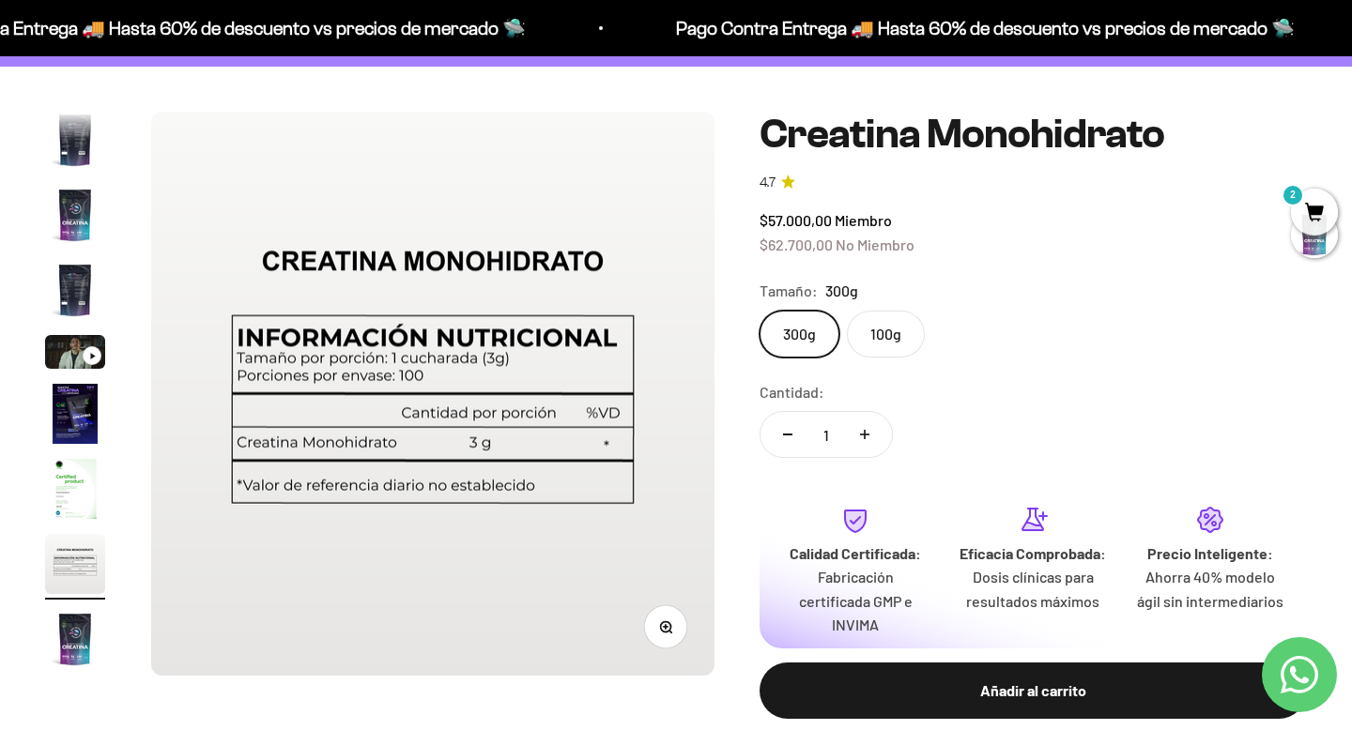
scroll to position [0, 0]
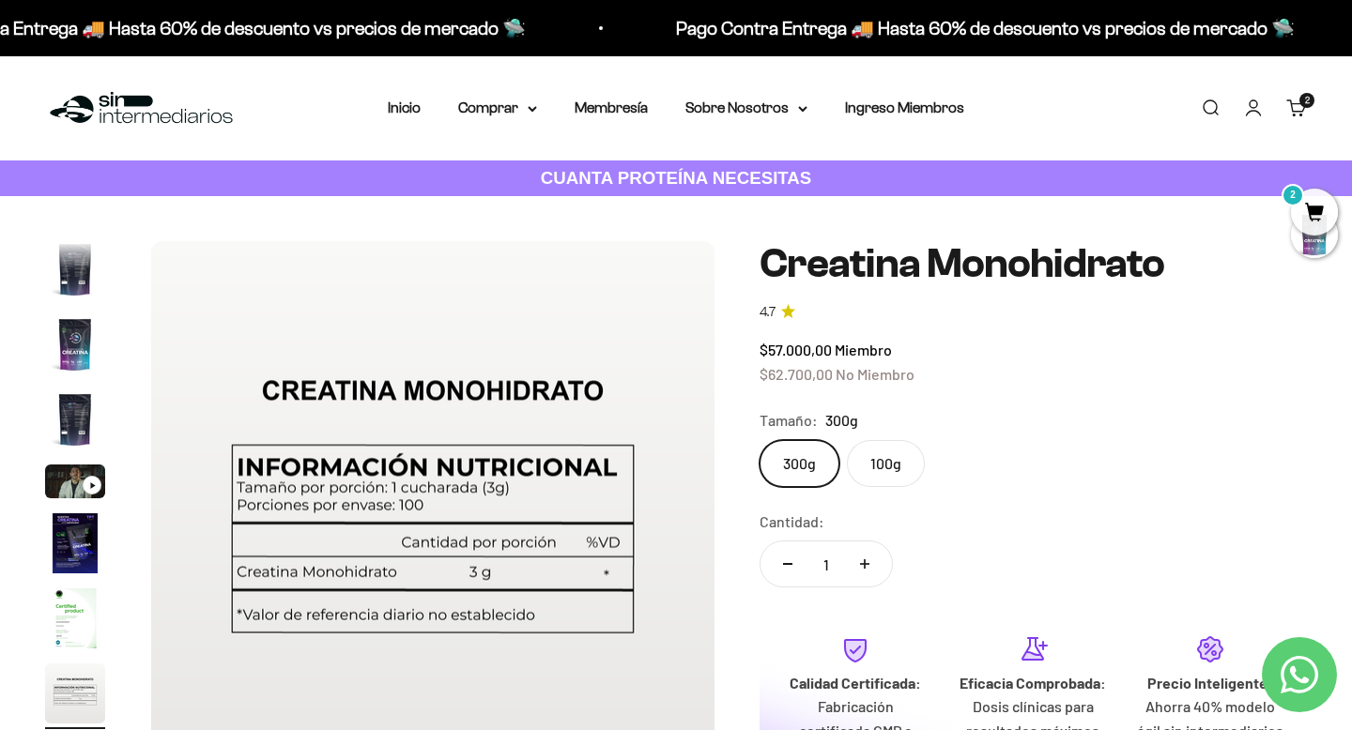
click at [1315, 195] on span "2" at bounding box center [1314, 212] width 47 height 47
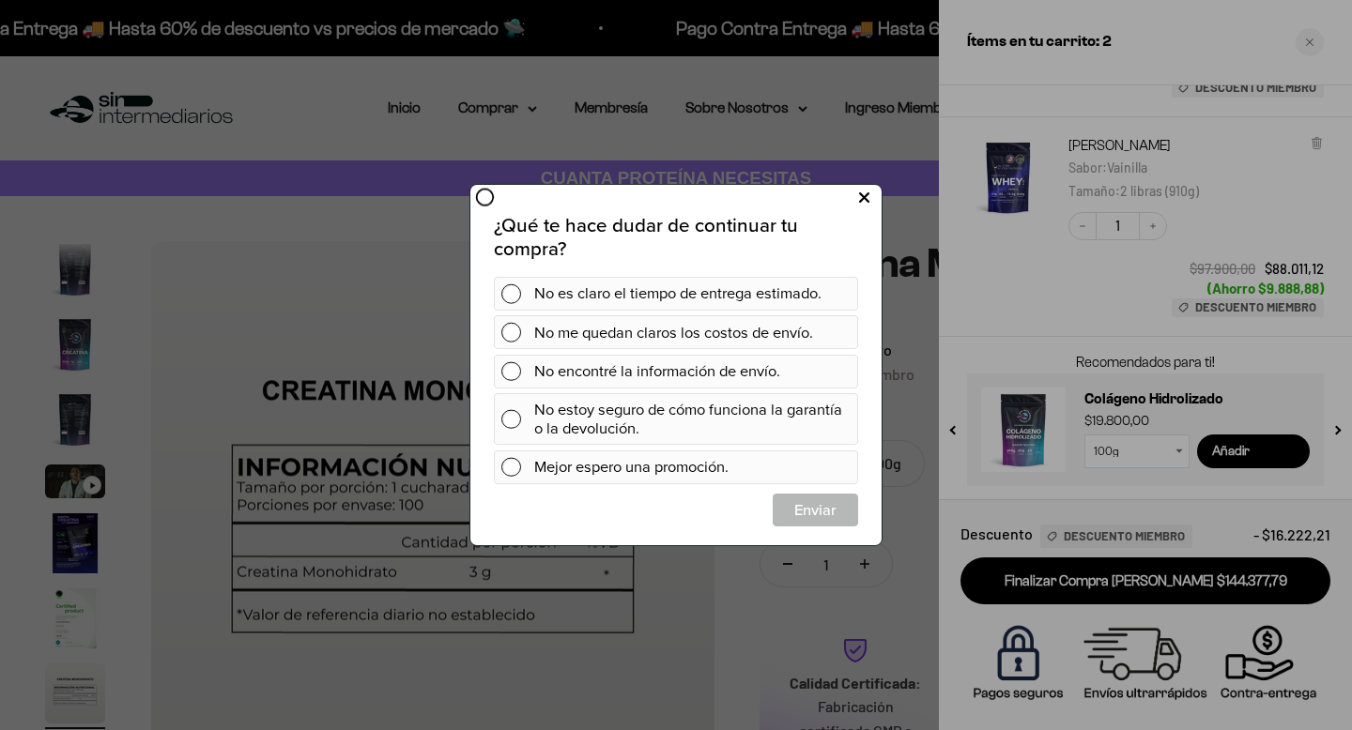
click at [865, 200] on icon at bounding box center [864, 198] width 10 height 25
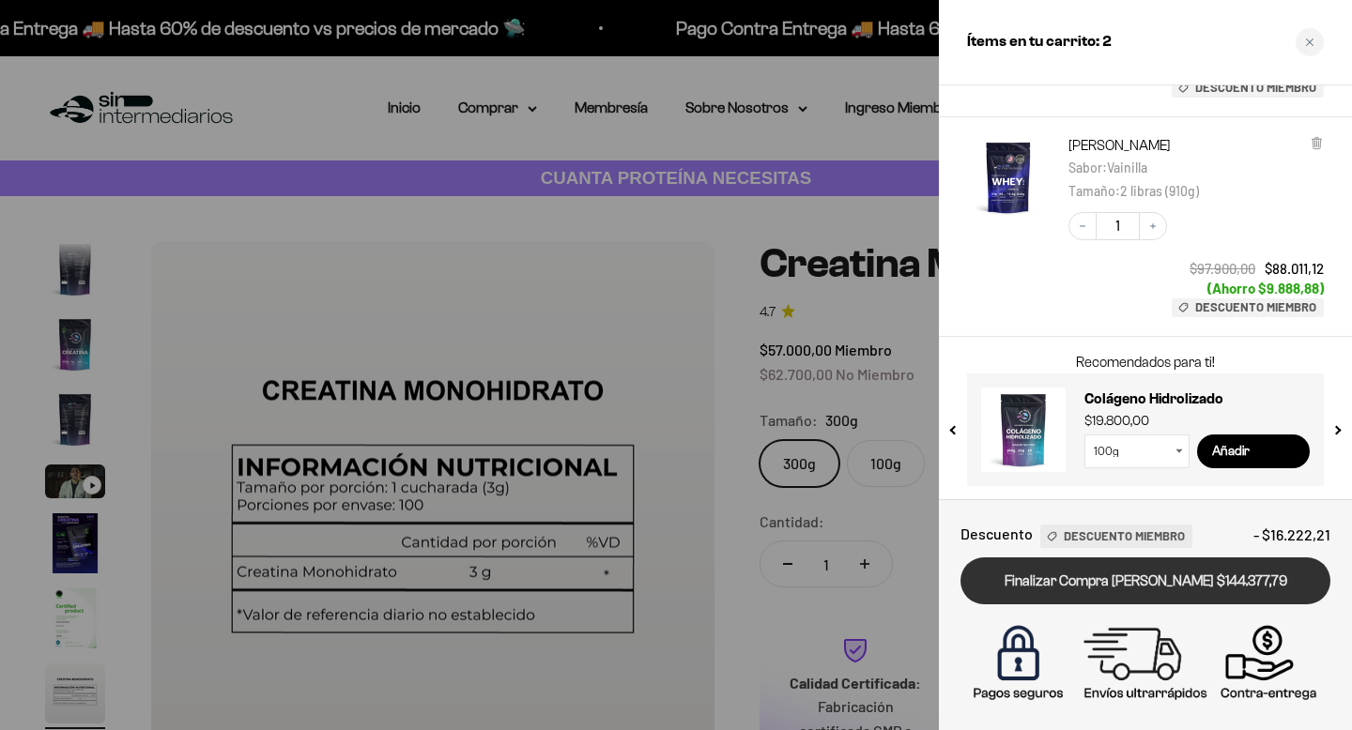
click at [1158, 581] on link "Finalizar Compra [PERSON_NAME] $144.377,79" at bounding box center [1146, 582] width 370 height 48
